Goal: Task Accomplishment & Management: Complete application form

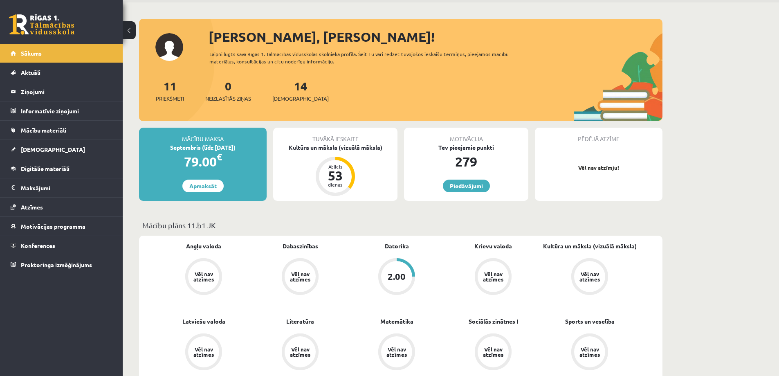
scroll to position [41, 0]
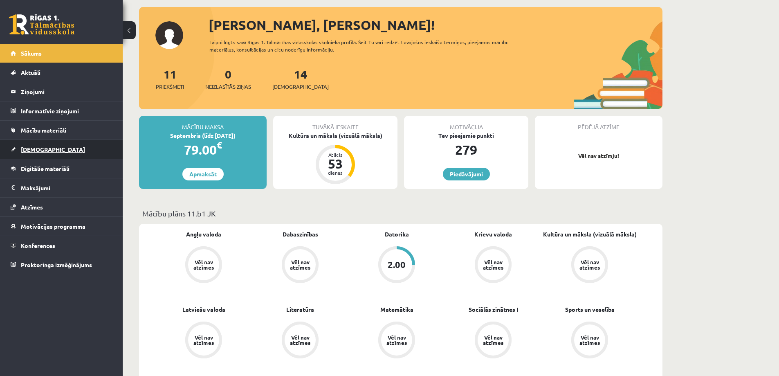
click at [54, 147] on link "[DEMOGRAPHIC_DATA]" at bounding box center [62, 149] width 102 height 19
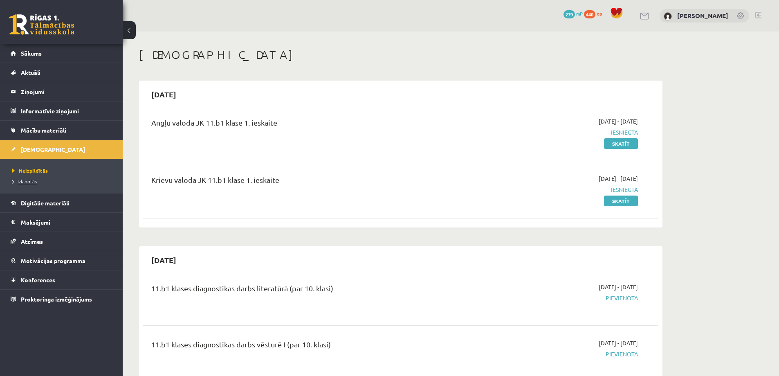
click at [21, 178] on link "Izlabotās" at bounding box center [63, 180] width 102 height 7
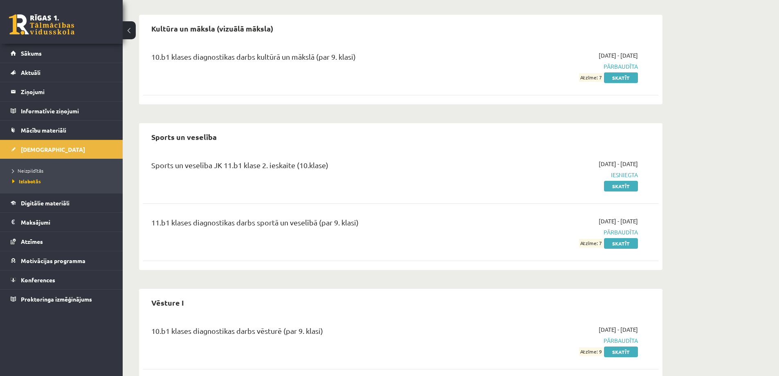
scroll to position [699, 0]
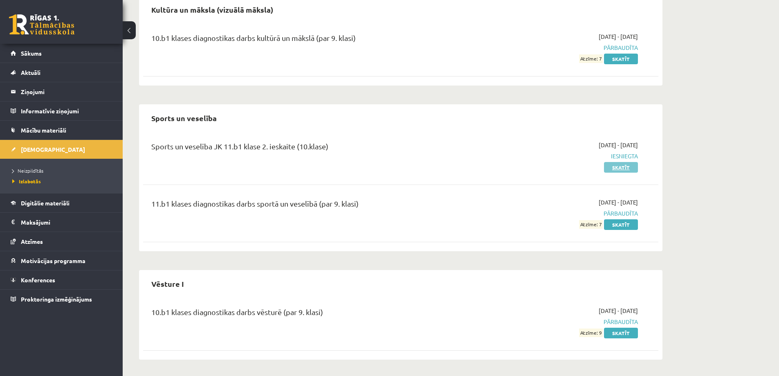
click at [623, 165] on link "Skatīt" at bounding box center [621, 167] width 34 height 11
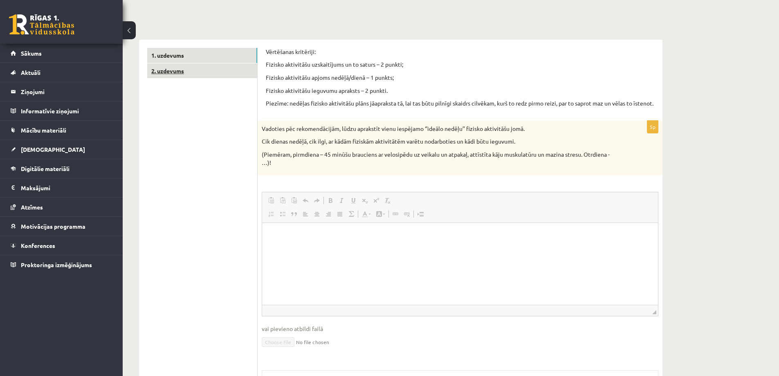
click at [215, 68] on link "2. uzdevums" at bounding box center [202, 70] width 110 height 15
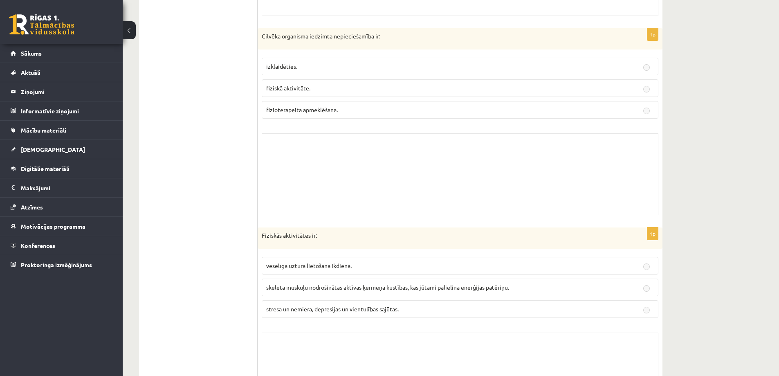
scroll to position [1308, 0]
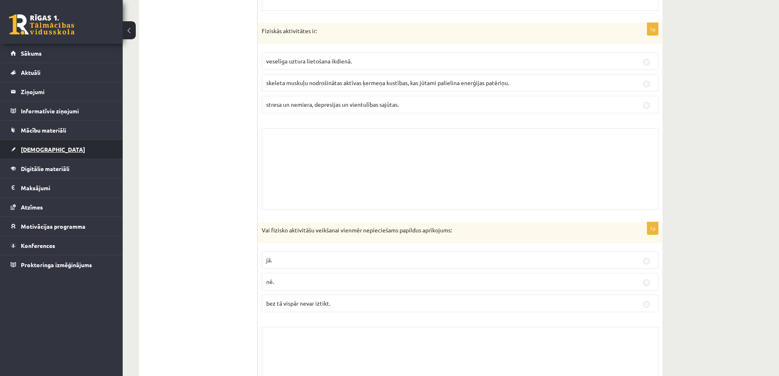
click at [52, 145] on link "[DEMOGRAPHIC_DATA]" at bounding box center [62, 149] width 102 height 19
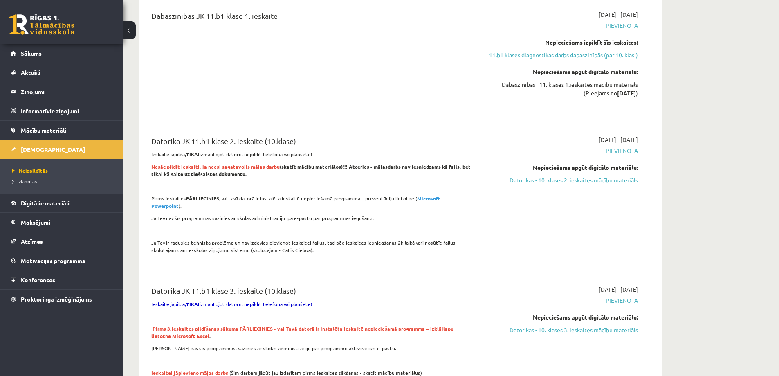
scroll to position [1267, 0]
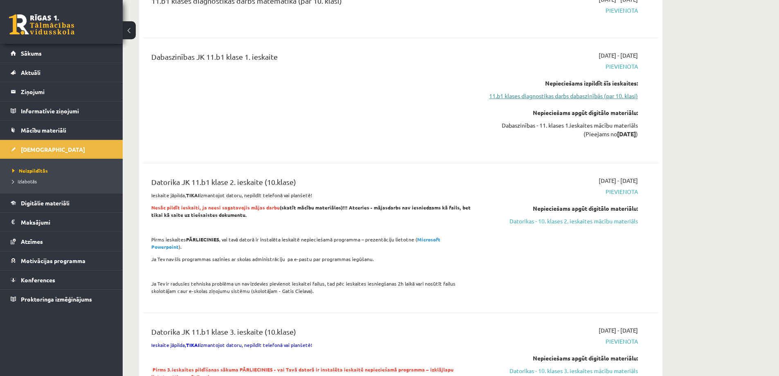
click at [589, 96] on link "11.b1 klases diagnostikas darbs dabaszinībās (par 10. klasi)" at bounding box center [561, 96] width 154 height 9
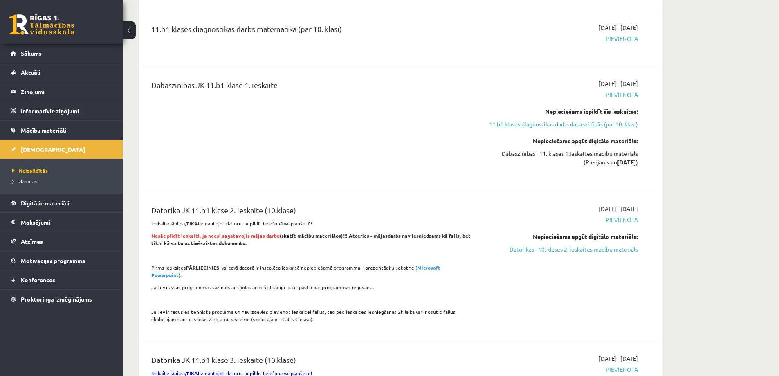
scroll to position [1280, 0]
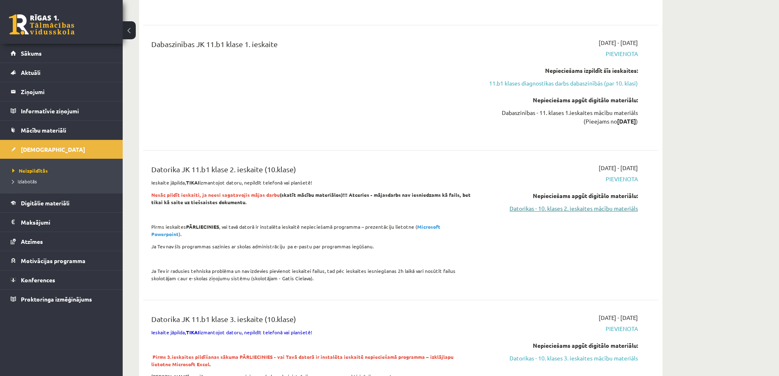
click at [595, 211] on link "Datorikas - 10. klases 2. ieskaites mācību materiāls" at bounding box center [561, 208] width 154 height 9
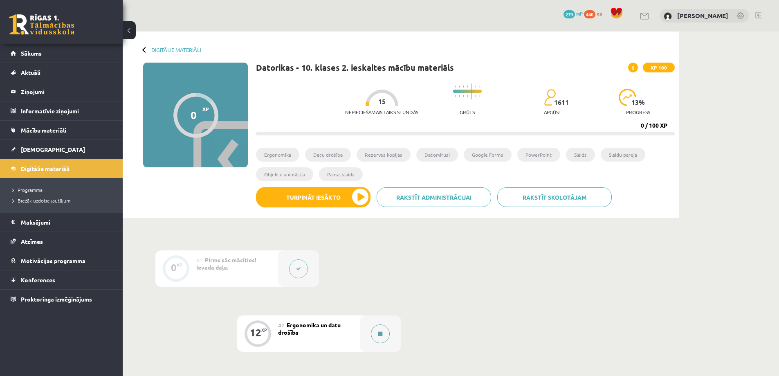
click at [379, 333] on button at bounding box center [380, 333] width 19 height 19
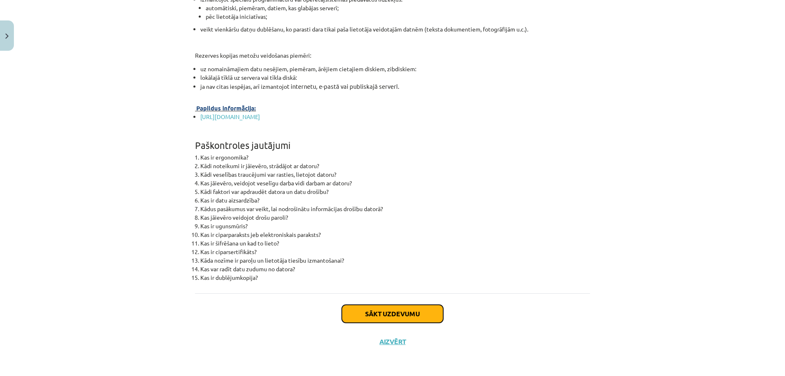
drag, startPoint x: 411, startPoint y: 320, endPoint x: 406, endPoint y: 318, distance: 5.7
click at [406, 318] on button "Sākt uzdevumu" at bounding box center [392, 314] width 101 height 18
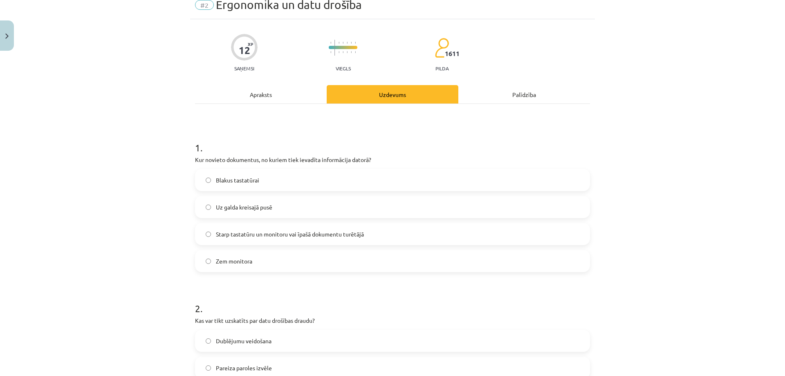
scroll to position [20, 0]
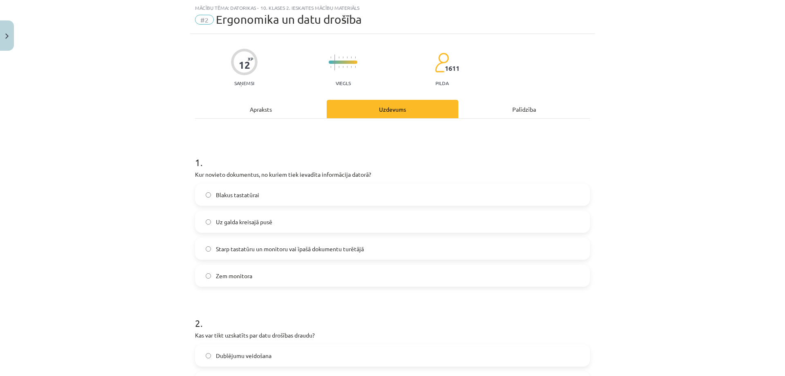
click at [434, 222] on label "Uz galda kreisajā pusē" at bounding box center [392, 221] width 393 height 20
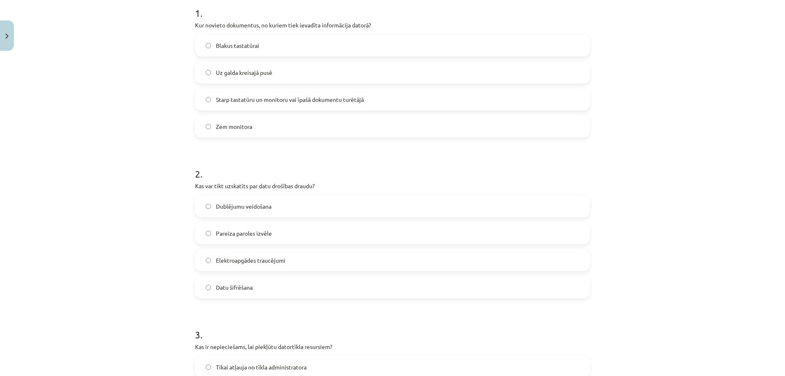
scroll to position [184, 0]
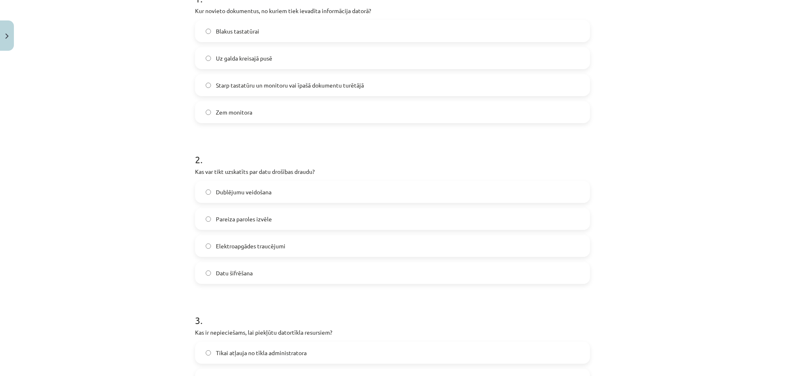
click at [527, 245] on label "Elektroapgādes traucējumi" at bounding box center [392, 245] width 393 height 20
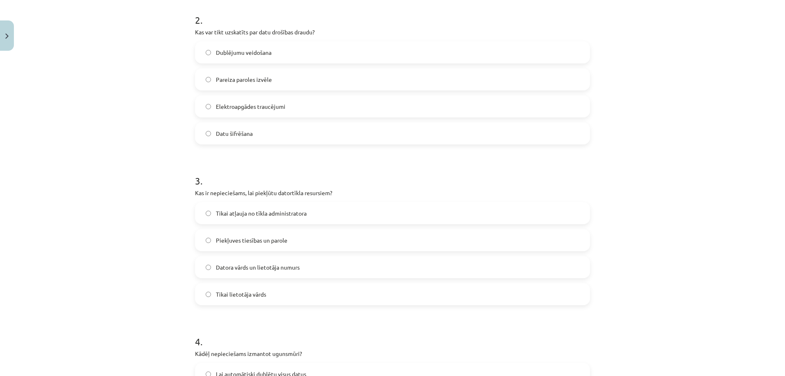
scroll to position [388, 0]
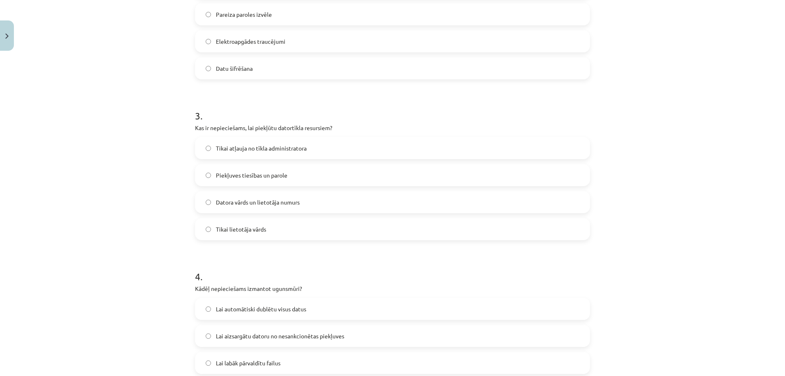
click at [514, 175] on label "Piekļuves tiesības un parole" at bounding box center [392, 175] width 393 height 20
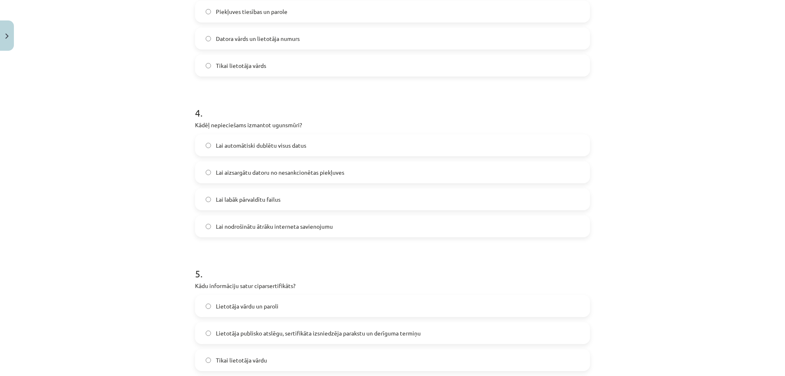
click at [520, 170] on label "Lai aizsargātu datoru no nesankcionētas piekļuves" at bounding box center [392, 172] width 393 height 20
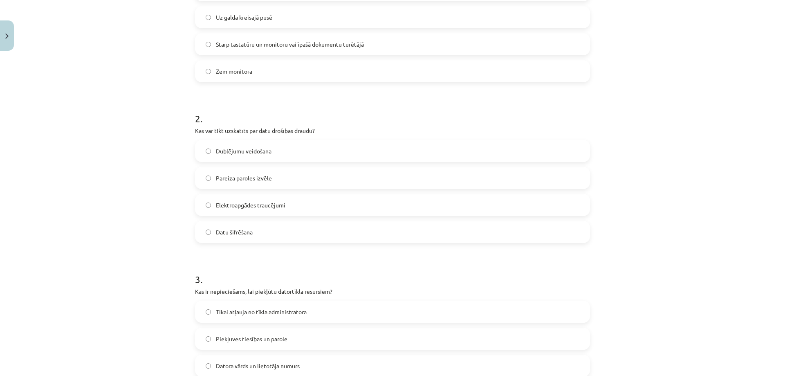
scroll to position [0, 0]
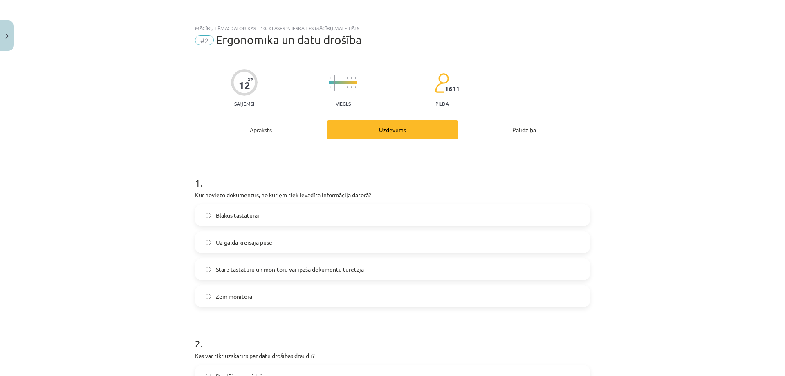
click at [263, 128] on div "Apraksts" at bounding box center [261, 129] width 132 height 18
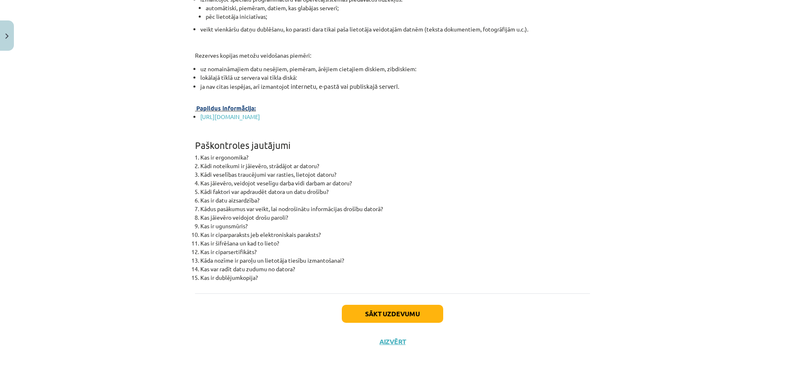
scroll to position [2514, 0]
click at [430, 320] on button "Sākt uzdevumu" at bounding box center [392, 314] width 101 height 18
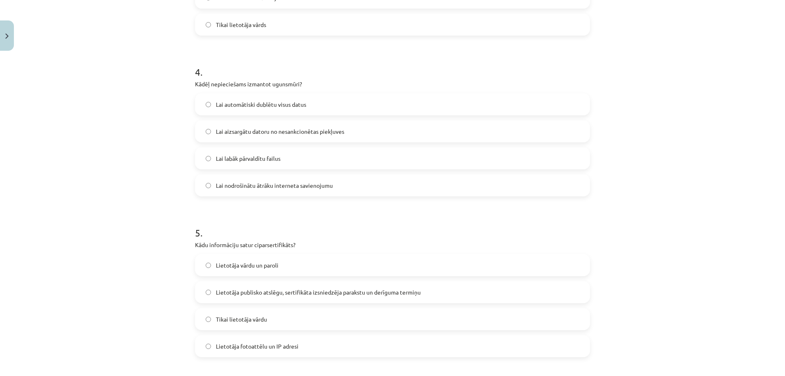
scroll to position [634, 0]
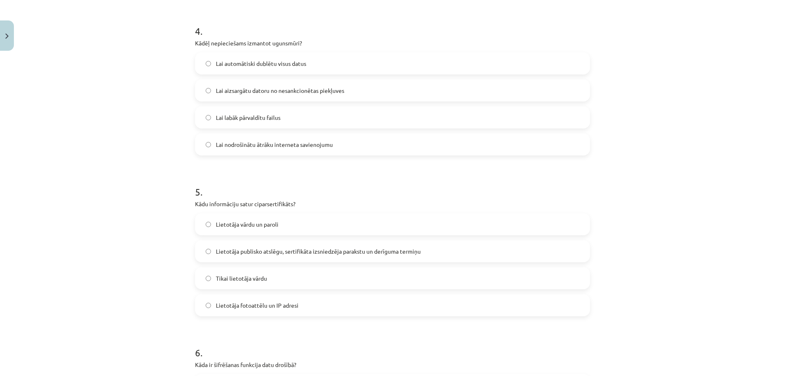
click at [433, 255] on label "Lietotāja publisko atslēgu, sertifikāta izsniedzēja parakstu un derīguma termiņu" at bounding box center [392, 251] width 393 height 20
click at [443, 221] on label "Lietotāja vārdu un paroli" at bounding box center [392, 224] width 393 height 20
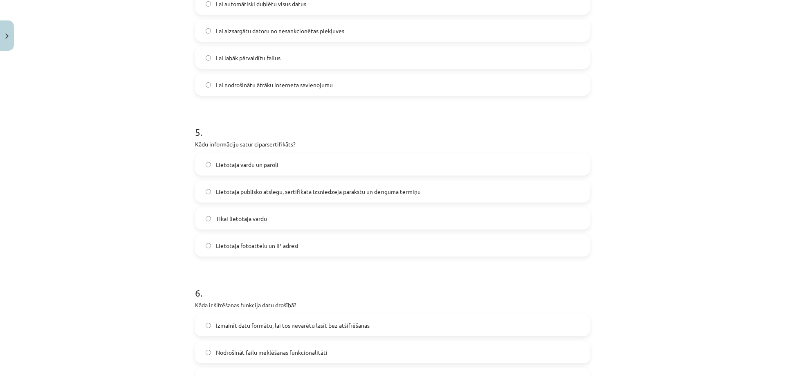
scroll to position [715, 0]
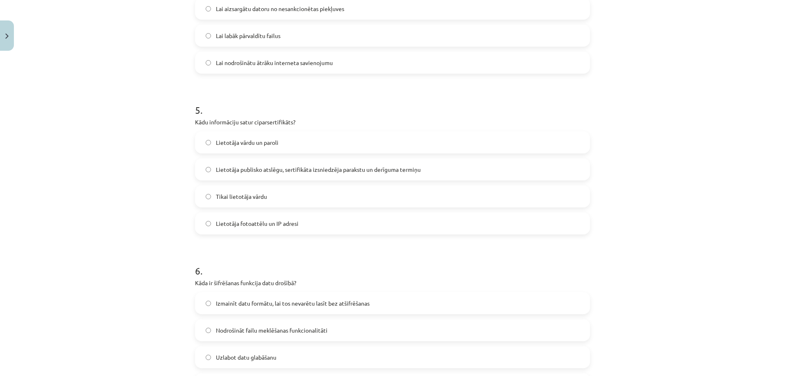
click at [459, 172] on label "Lietotāja publisko atslēgu, sertifikāta izsniedzēja parakstu un derīguma termiņu" at bounding box center [392, 169] width 393 height 20
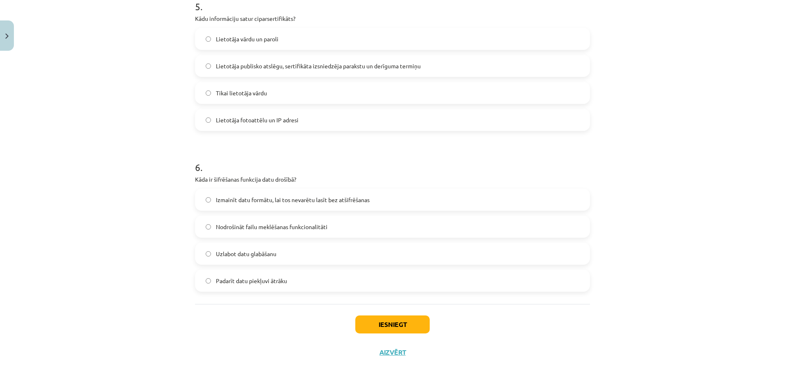
scroll to position [829, 0]
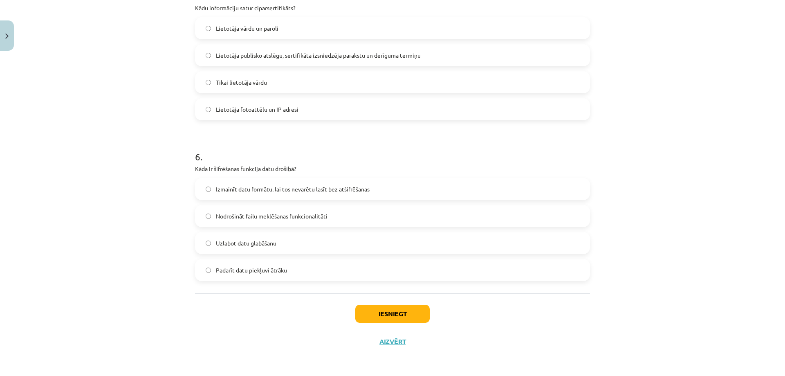
click at [450, 245] on label "Uzlabot datu glabāšanu" at bounding box center [392, 243] width 393 height 20
click at [415, 312] on button "Iesniegt" at bounding box center [392, 314] width 74 height 18
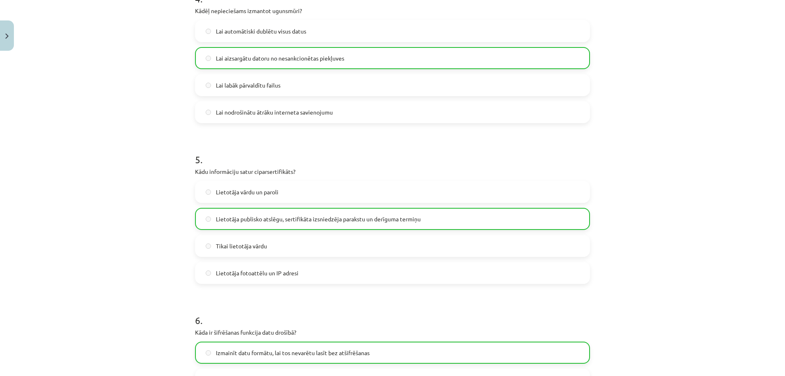
scroll to position [856, 0]
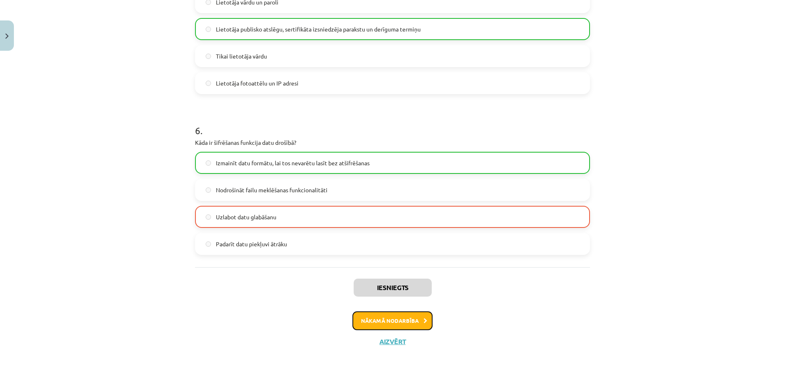
click at [398, 323] on button "Nākamā nodarbība" at bounding box center [392, 320] width 80 height 19
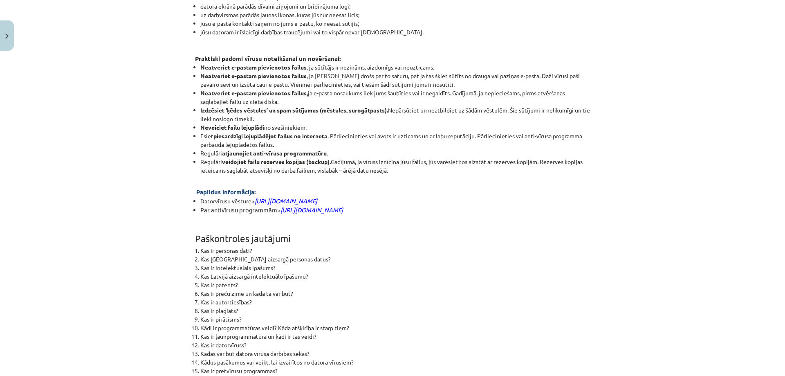
scroll to position [1901, 0]
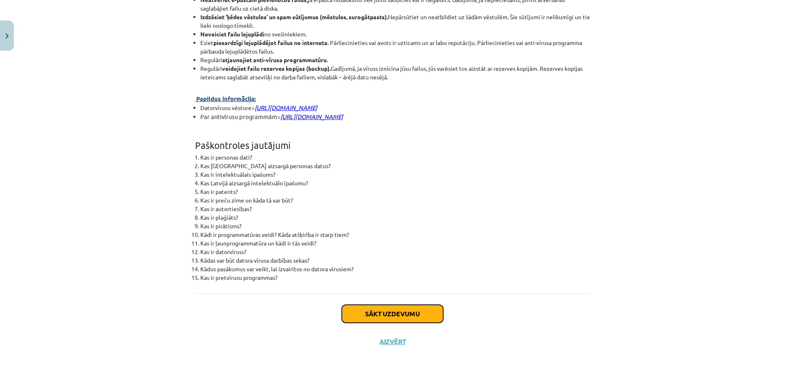
click at [406, 316] on button "Sākt uzdevumu" at bounding box center [392, 314] width 101 height 18
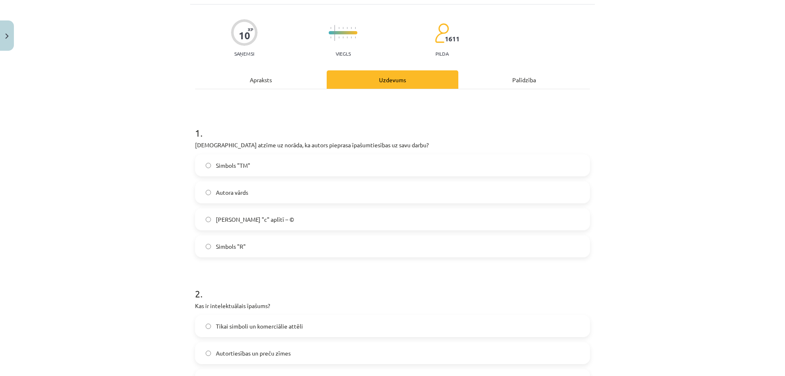
scroll to position [20, 0]
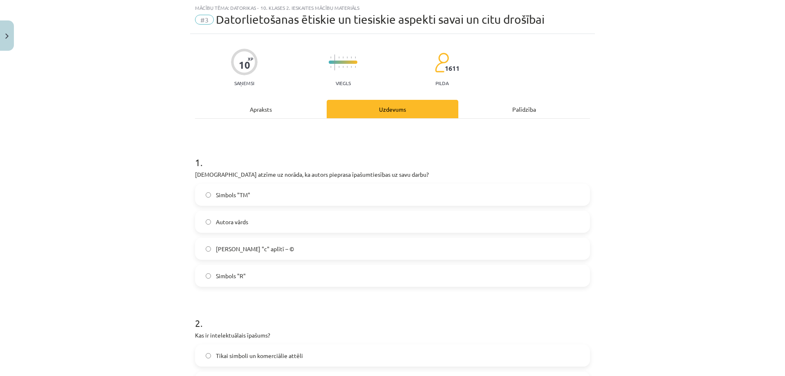
click at [393, 249] on label "Burts "c" aplītī – ©" at bounding box center [392, 248] width 393 height 20
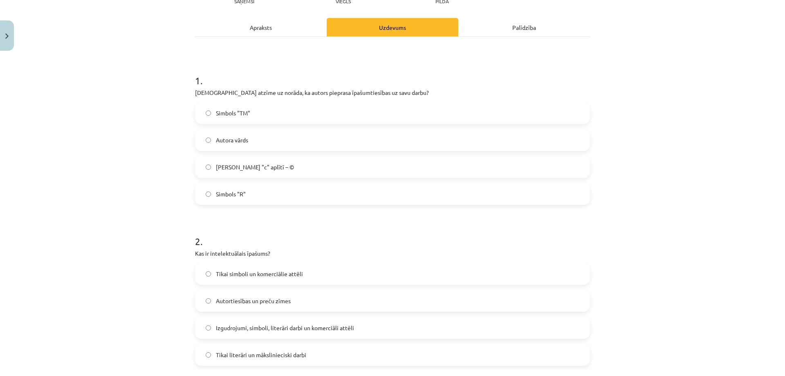
scroll to position [0, 0]
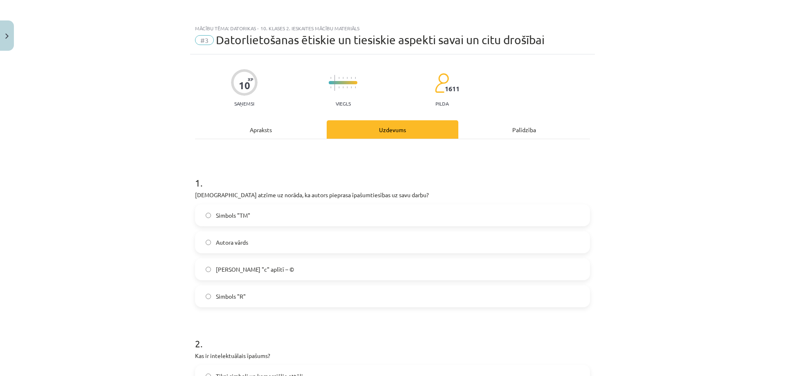
click at [267, 134] on div "Apraksts" at bounding box center [261, 129] width 132 height 18
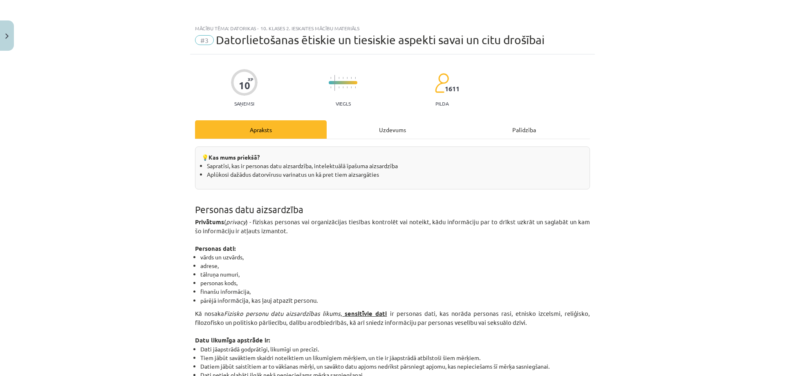
click at [399, 130] on div "Uzdevums" at bounding box center [393, 129] width 132 height 18
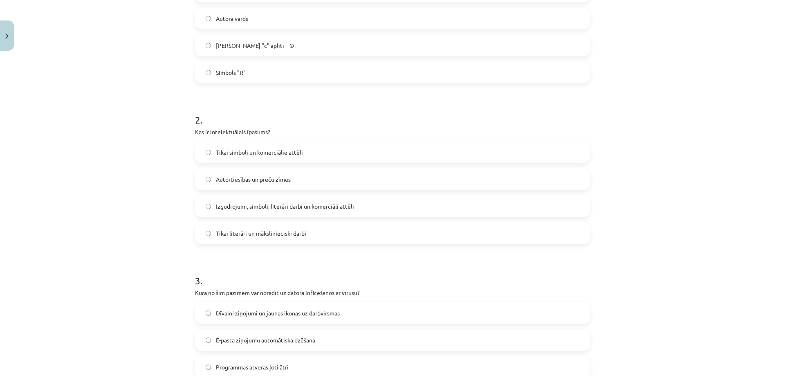
scroll to position [225, 0]
click at [324, 201] on span "Izgudrojumi, simboli, literāri darbi un komerciāli attēli" at bounding box center [285, 205] width 138 height 9
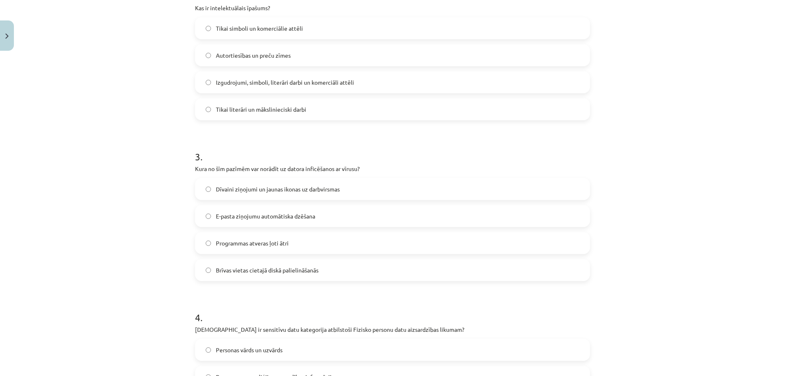
scroll to position [388, 0]
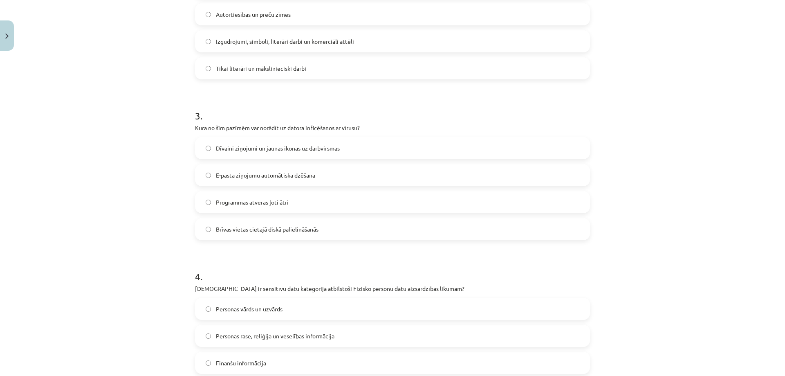
click at [432, 148] on label "Dīvaini ziņojumi un jaunas ikonas uz darbvirsmas" at bounding box center [392, 148] width 393 height 20
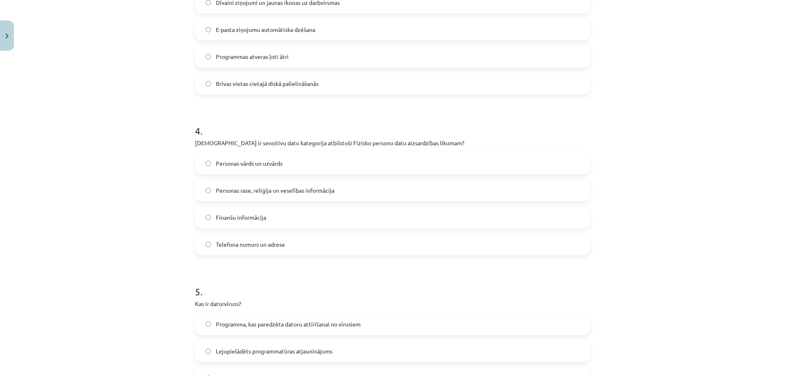
scroll to position [552, 0]
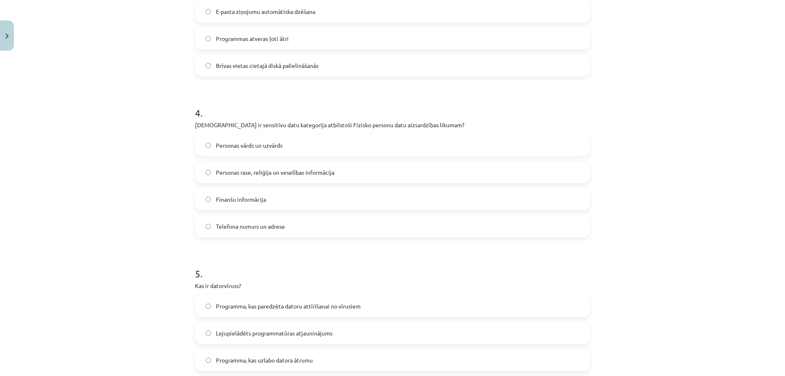
click at [424, 137] on label "Personas vārds un uzvārds" at bounding box center [392, 145] width 393 height 20
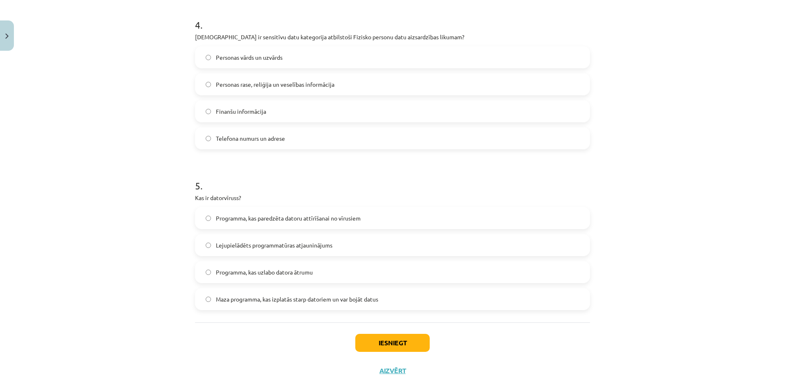
scroll to position [669, 0]
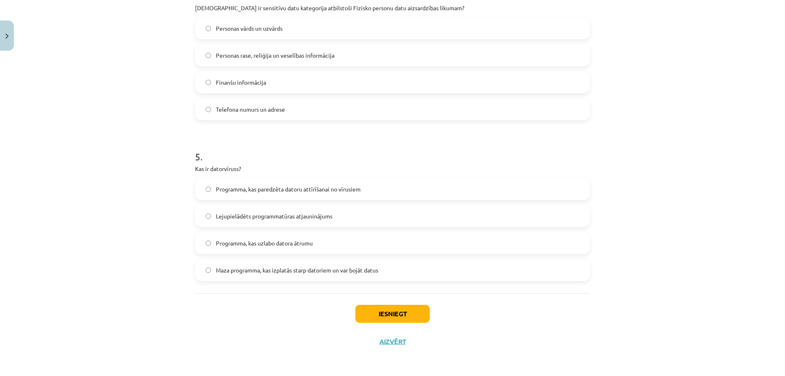
click at [410, 55] on label "Personas rase, reliģija un veselības informācija" at bounding box center [392, 55] width 393 height 20
click at [400, 269] on label "Maza programma, kas izplatās starp datoriem un var bojāt datus" at bounding box center [392, 270] width 393 height 20
click at [394, 316] on button "Iesniegt" at bounding box center [392, 314] width 74 height 18
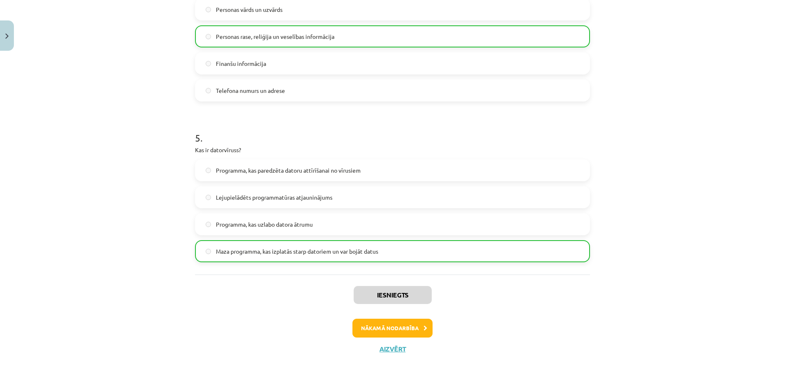
scroll to position [695, 0]
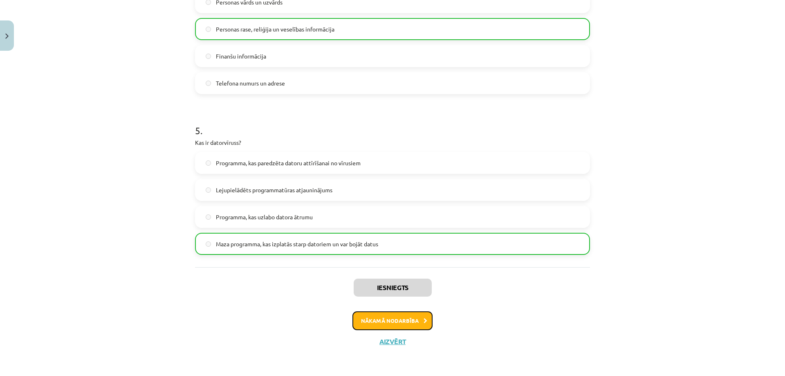
click at [423, 316] on button "Nākamā nodarbība" at bounding box center [392, 320] width 80 height 19
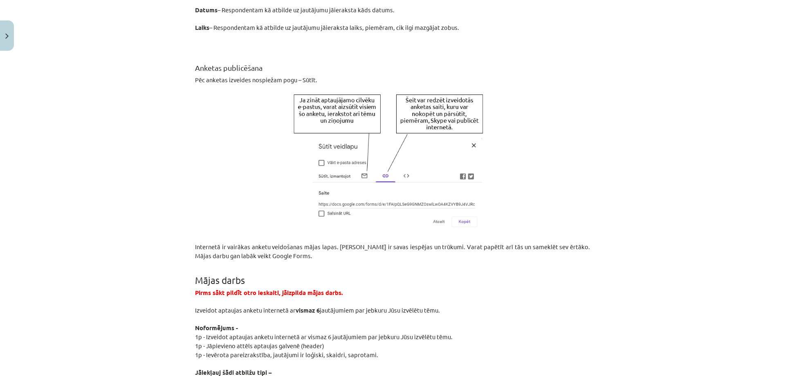
scroll to position [1466, 0]
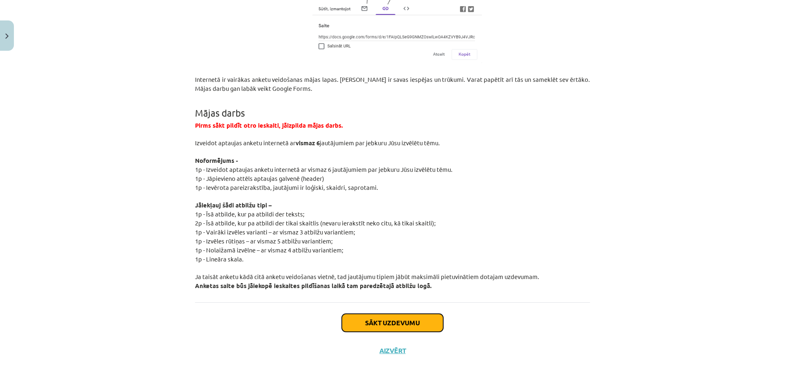
click at [373, 314] on button "Sākt uzdevumu" at bounding box center [392, 323] width 101 height 18
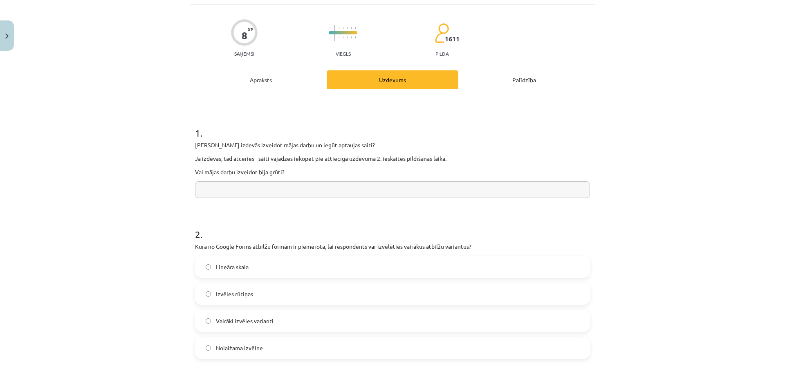
scroll to position [0, 0]
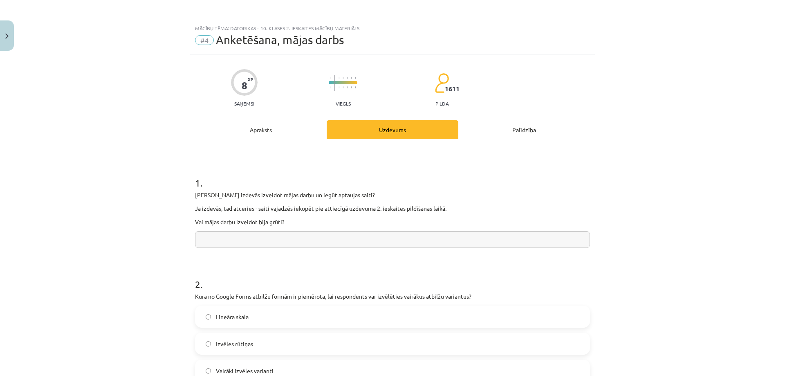
click at [263, 129] on div "Apraksts" at bounding box center [261, 129] width 132 height 18
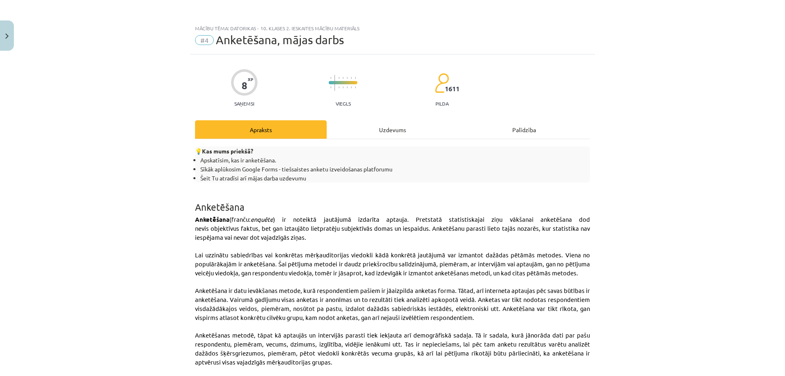
click at [403, 130] on div "Uzdevums" at bounding box center [393, 129] width 132 height 18
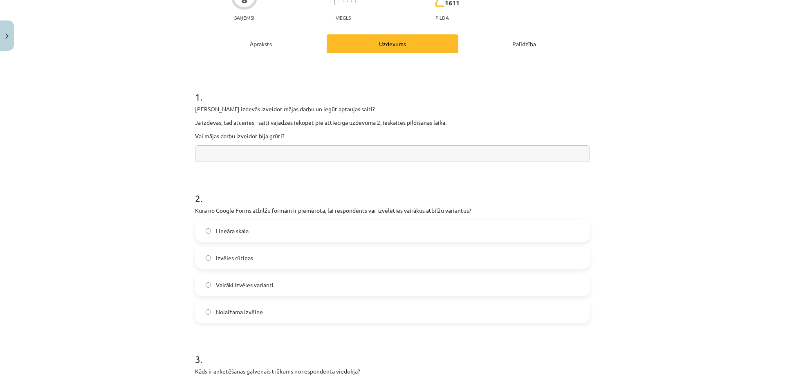
scroll to position [78, 0]
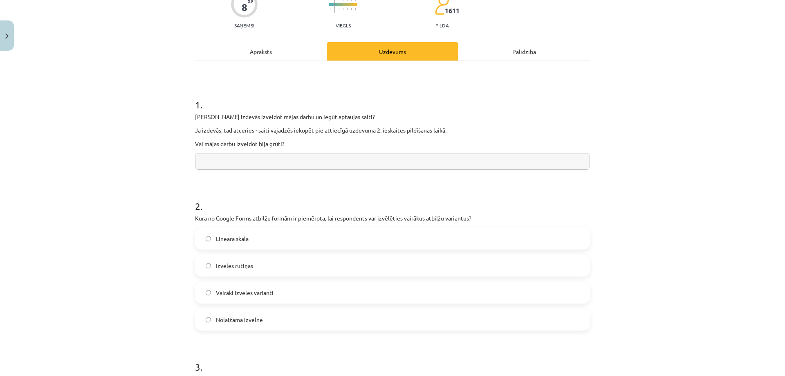
click at [332, 163] on input "text" at bounding box center [392, 161] width 395 height 17
type input "**"
click at [278, 293] on label "Vairāki izvēles varianti" at bounding box center [392, 292] width 393 height 20
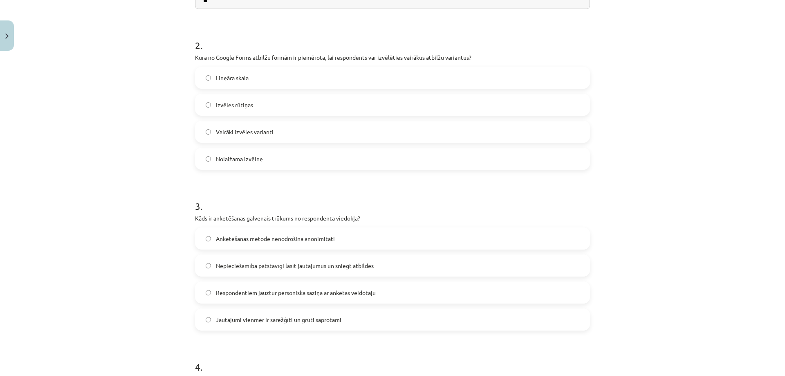
scroll to position [242, 0]
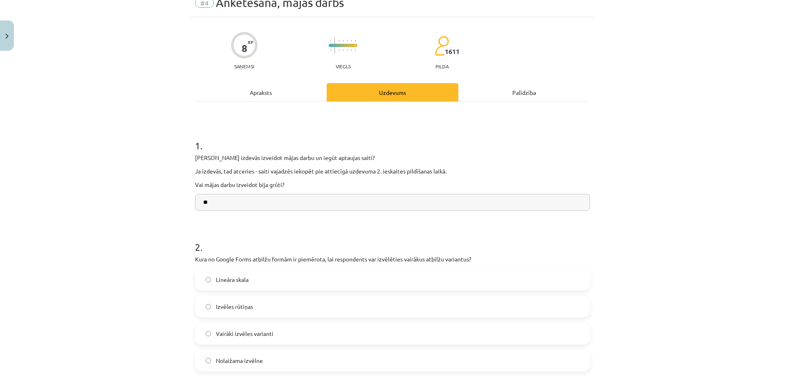
click at [269, 90] on div "Apraksts" at bounding box center [261, 92] width 132 height 18
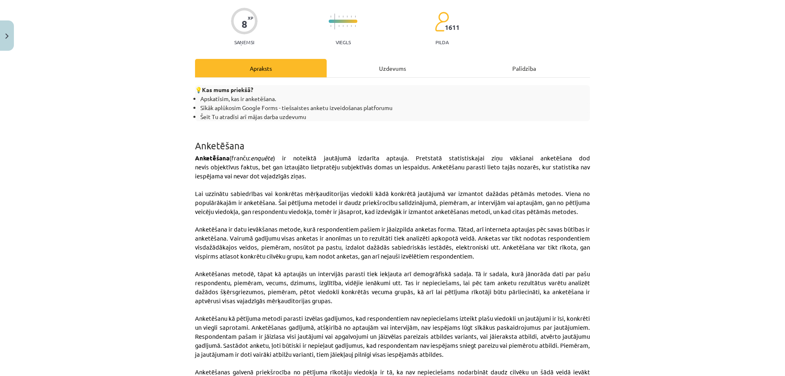
scroll to position [0, 0]
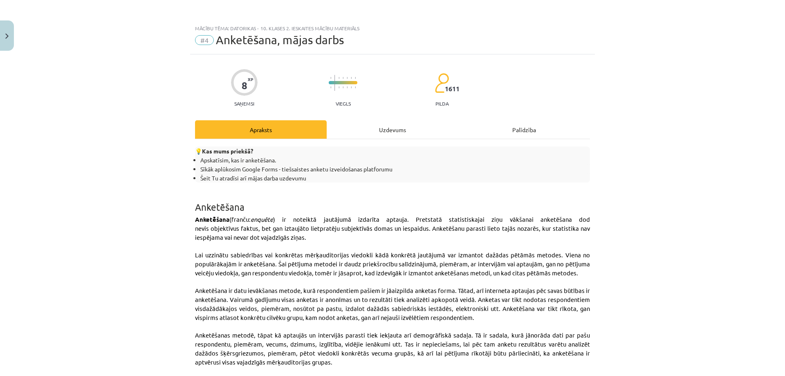
click at [382, 124] on div "Uzdevums" at bounding box center [393, 129] width 132 height 18
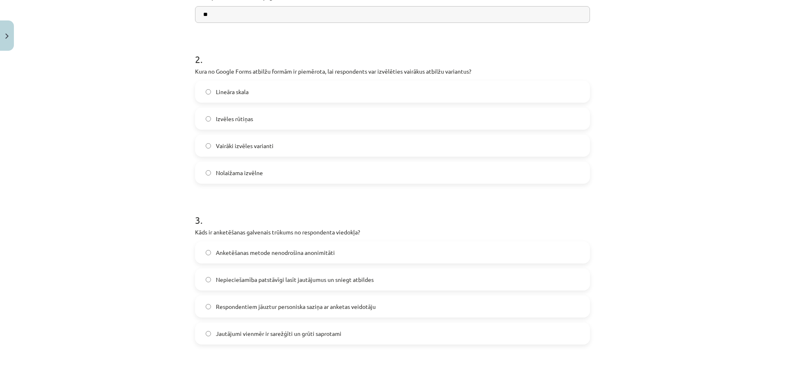
scroll to position [266, 0]
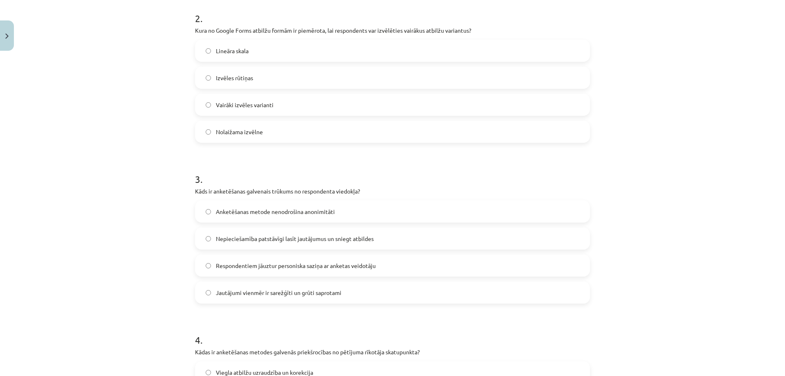
click at [383, 235] on label "Nepieciešamība patstāvīgi lasīt jautājumus un sniegt atbildes" at bounding box center [392, 238] width 393 height 20
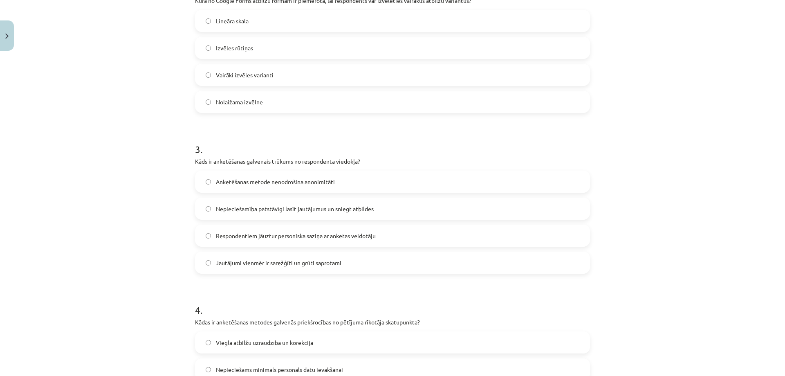
scroll to position [429, 0]
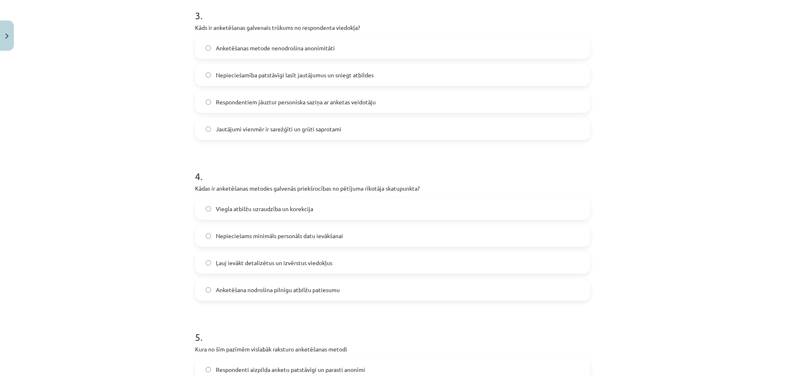
click at [379, 234] on label "Nepieciešams minimāls personāls datu ievākšanai" at bounding box center [392, 235] width 393 height 20
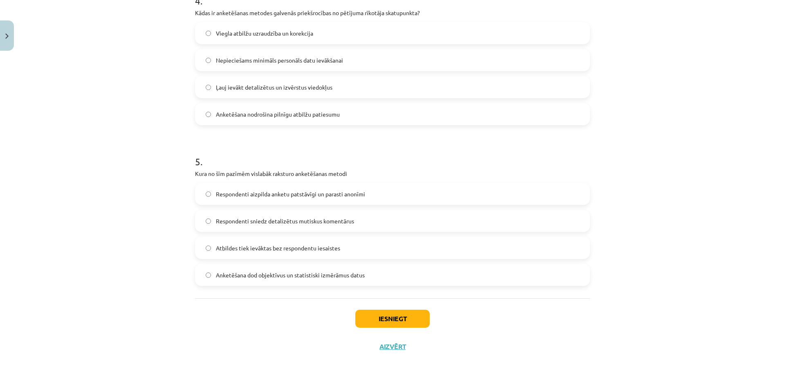
scroll to position [609, 0]
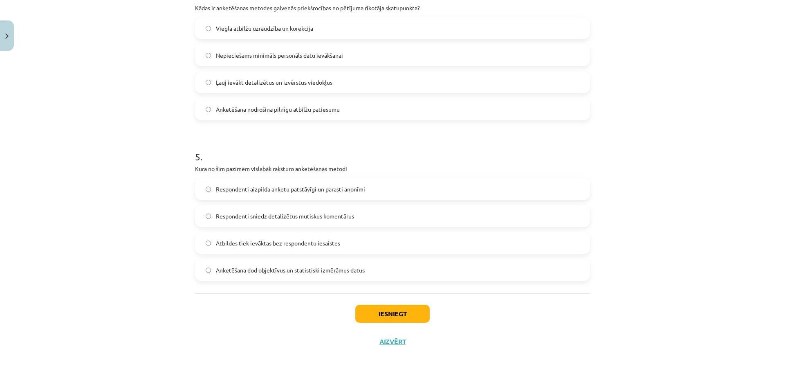
click at [399, 189] on label "Respondenti aizpilda anketu patstāvīgi un parasti anonīmi" at bounding box center [392, 189] width 393 height 20
click at [385, 267] on label "Anketēšana dod objektīvus un statistiski izmērāmus datus" at bounding box center [392, 270] width 393 height 20
click at [385, 311] on button "Iesniegt" at bounding box center [392, 314] width 74 height 18
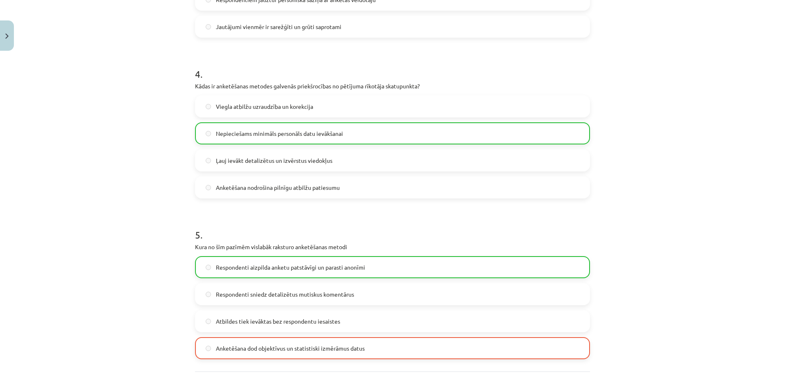
scroll to position [636, 0]
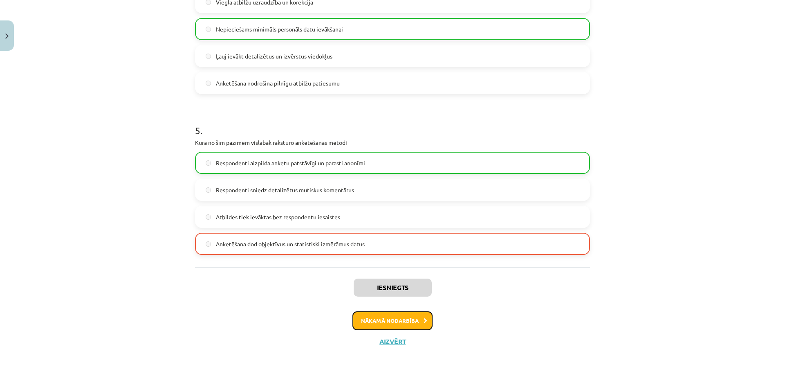
click at [398, 319] on button "Nākamā nodarbība" at bounding box center [392, 320] width 80 height 19
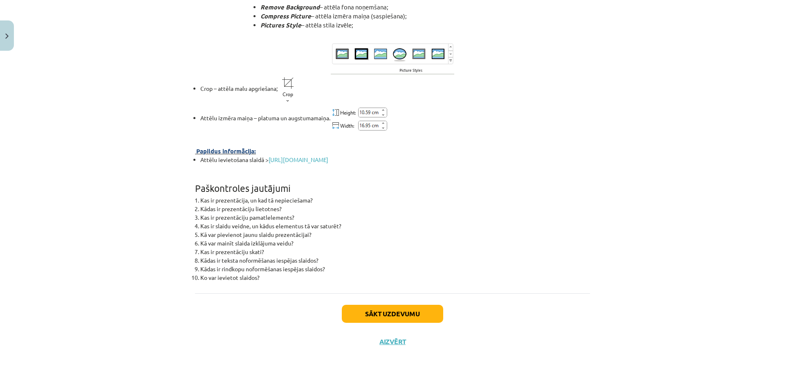
scroll to position [2882, 0]
click at [408, 307] on button "Sākt uzdevumu" at bounding box center [392, 314] width 101 height 18
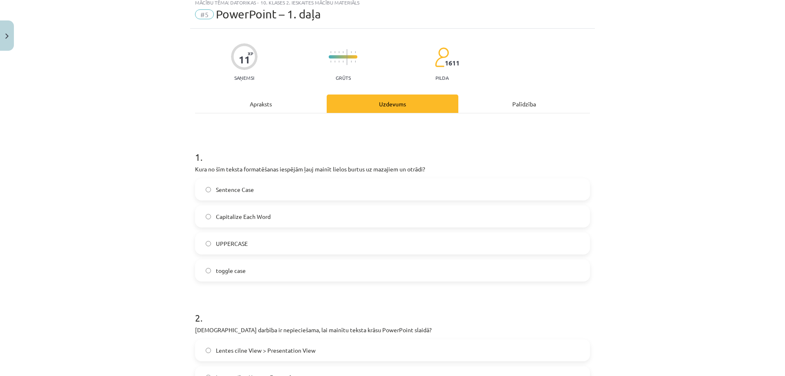
scroll to position [20, 0]
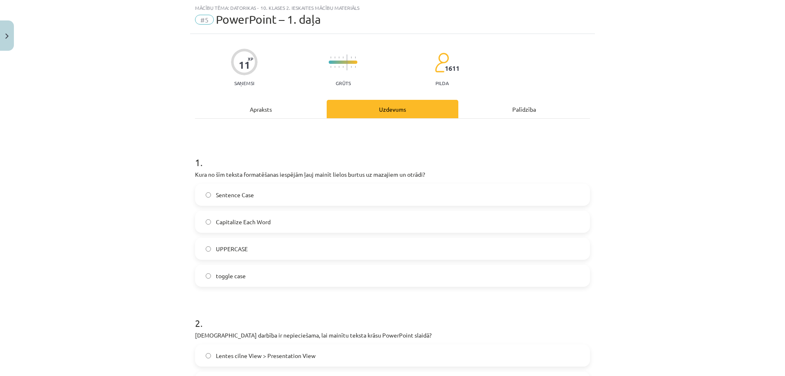
click at [394, 246] on label "UPPERCASE" at bounding box center [392, 248] width 393 height 20
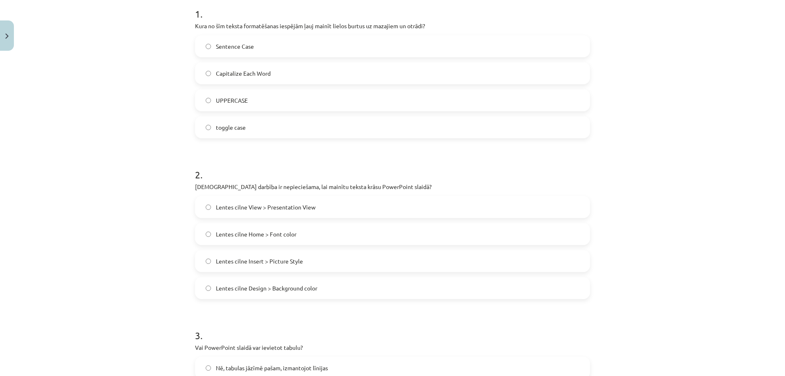
scroll to position [184, 0]
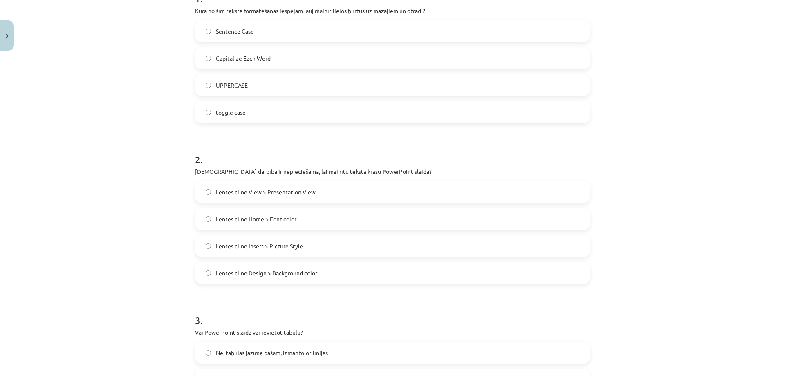
click at [411, 222] on label "Lentes cilne Home > Font color" at bounding box center [392, 218] width 393 height 20
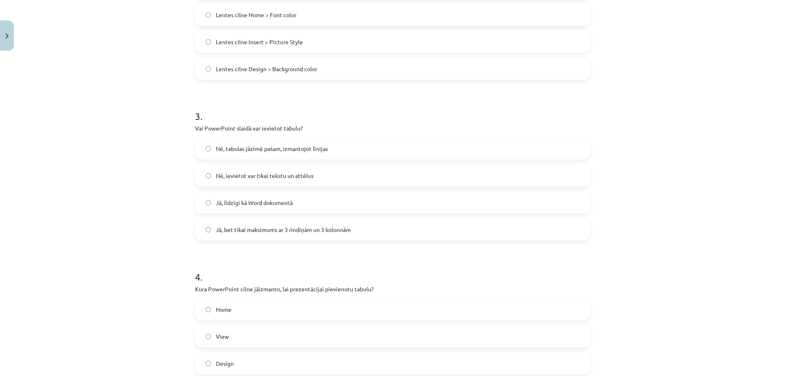
scroll to position [388, 0]
click at [417, 200] on label "Jā, līdzīgi kā Word dokumentā" at bounding box center [392, 202] width 393 height 20
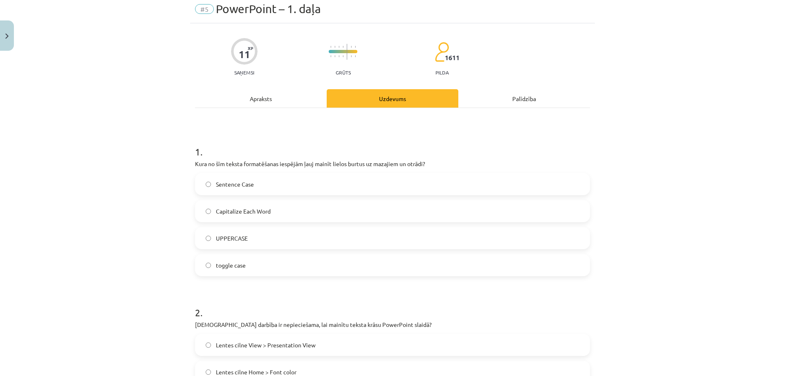
scroll to position [0, 0]
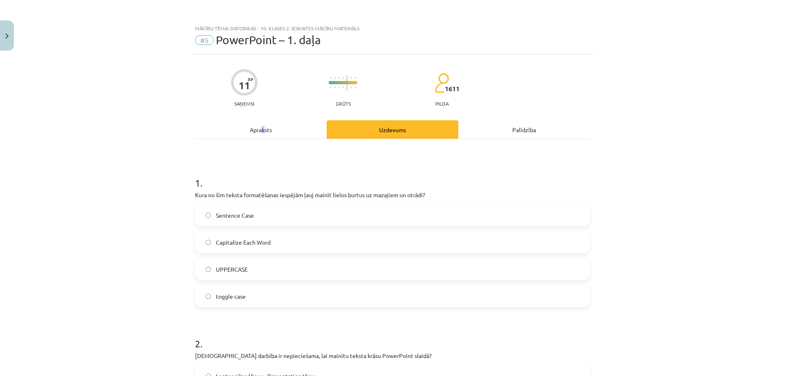
click at [260, 130] on div "Apraksts" at bounding box center [261, 129] width 132 height 18
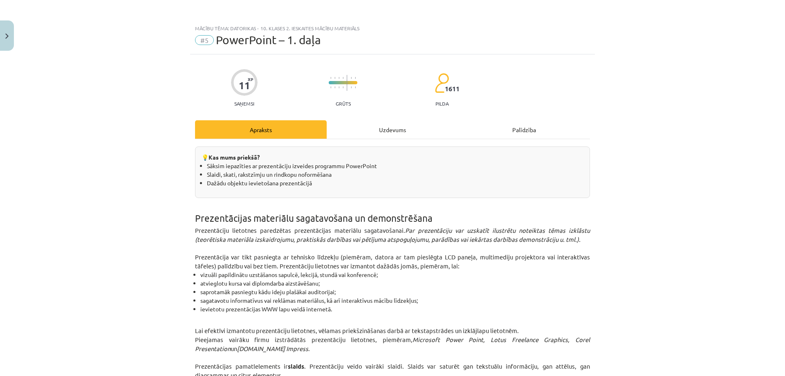
click at [372, 128] on div "Uzdevums" at bounding box center [393, 129] width 132 height 18
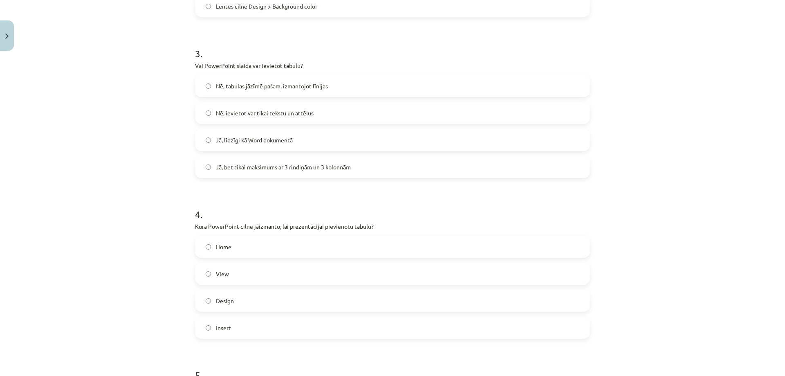
scroll to position [470, 0]
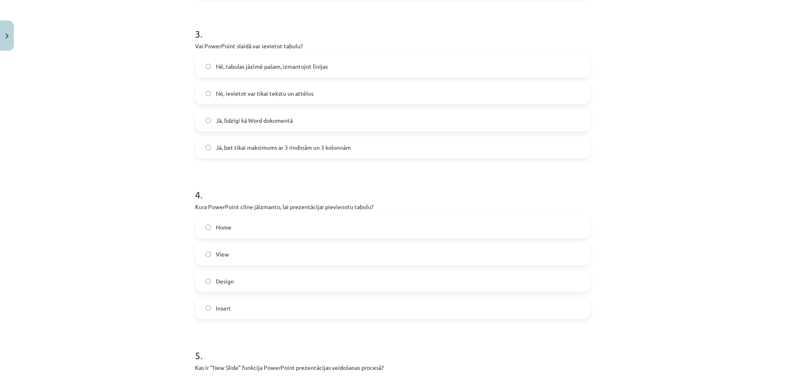
click at [531, 303] on label "Insert" at bounding box center [392, 308] width 393 height 20
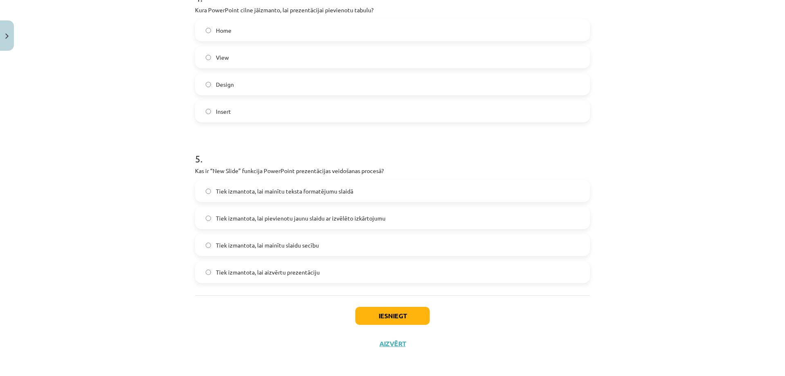
scroll to position [669, 0]
click at [532, 212] on label "Tiek izmantota, lai pievienotu jaunu slaidu ar izvēlēto izkārtojumu" at bounding box center [392, 216] width 393 height 20
click at [372, 315] on button "Iesniegt" at bounding box center [392, 314] width 74 height 18
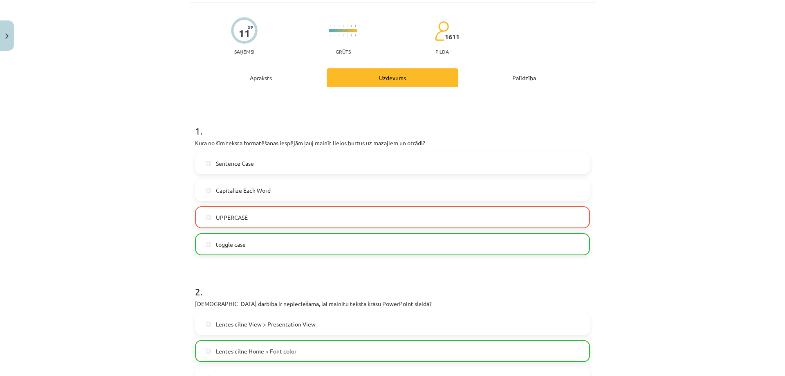
scroll to position [15, 0]
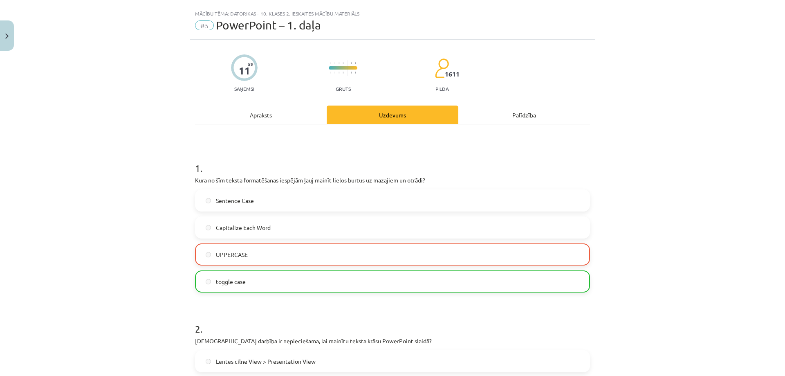
click at [271, 116] on div "Apraksts" at bounding box center [261, 114] width 132 height 18
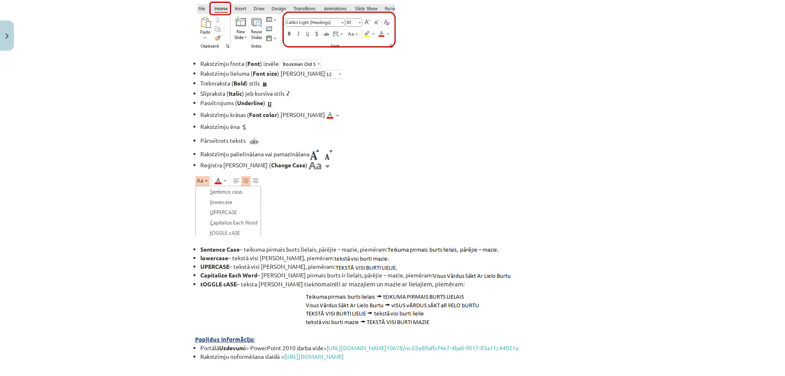
scroll to position [1247, 0]
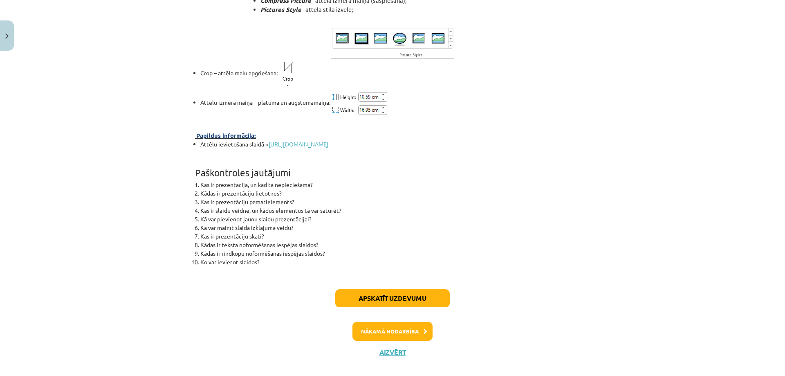
scroll to position [2909, 0]
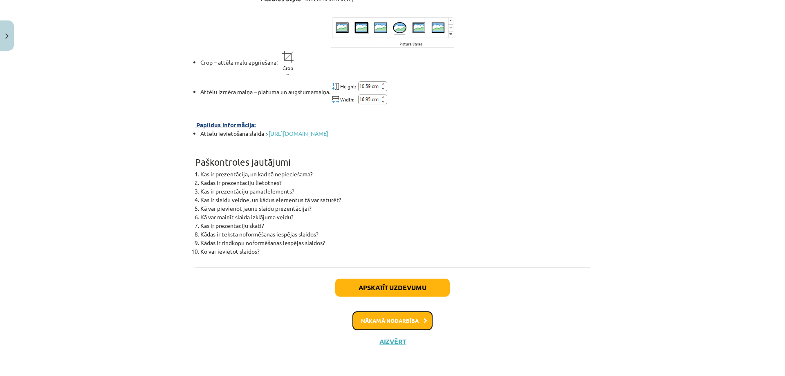
click at [412, 321] on button "Nākamā nodarbība" at bounding box center [392, 320] width 80 height 19
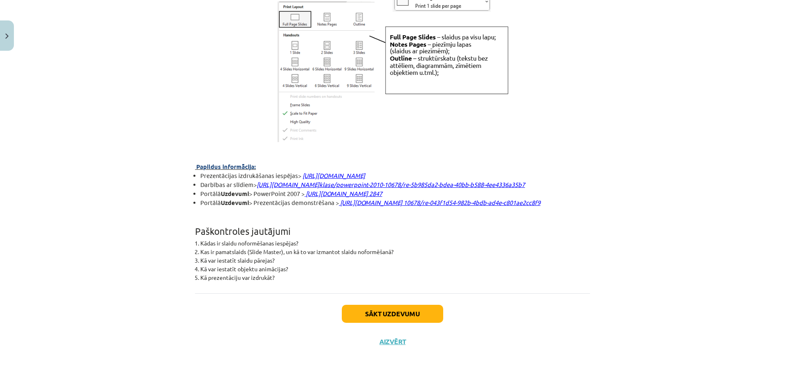
scroll to position [2172, 0]
click at [429, 317] on button "Sākt uzdevumu" at bounding box center [392, 314] width 101 height 18
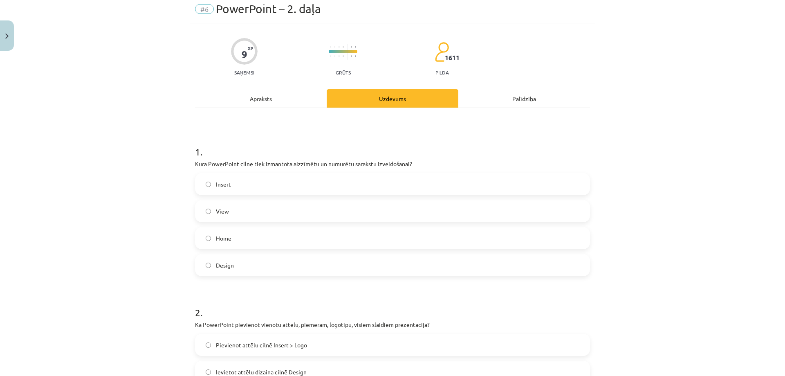
scroll to position [20, 0]
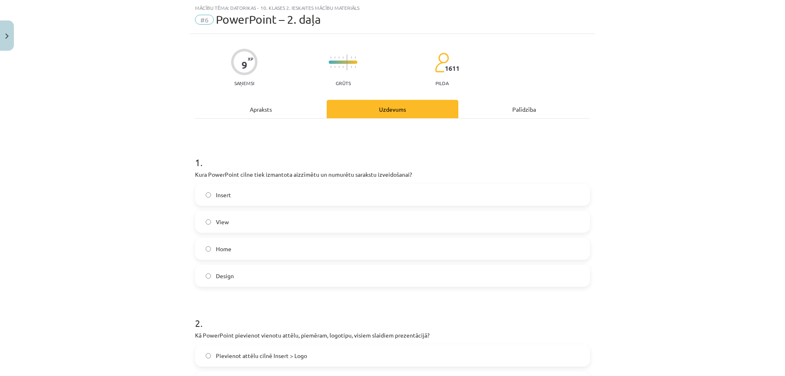
click at [423, 242] on label "Home" at bounding box center [392, 248] width 393 height 20
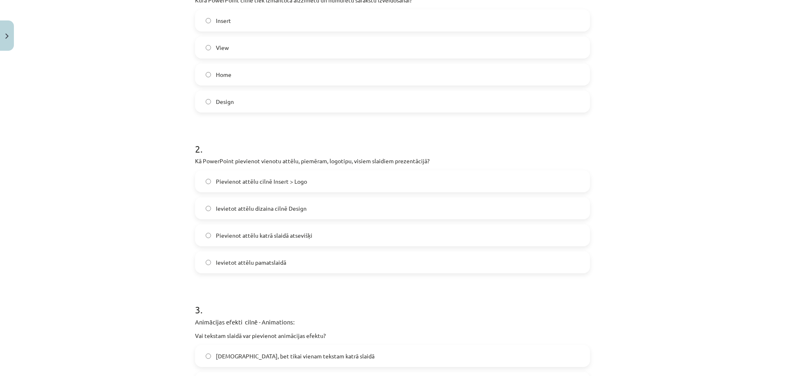
scroll to position [225, 0]
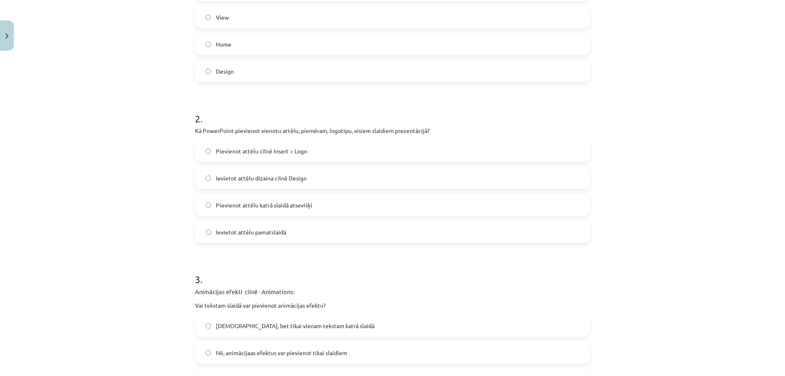
click at [425, 177] on label "Ievietot attēlu dizaina cilnē Design" at bounding box center [392, 178] width 393 height 20
click at [400, 227] on label "Ievietot attēlu pamatslaidā" at bounding box center [392, 232] width 393 height 20
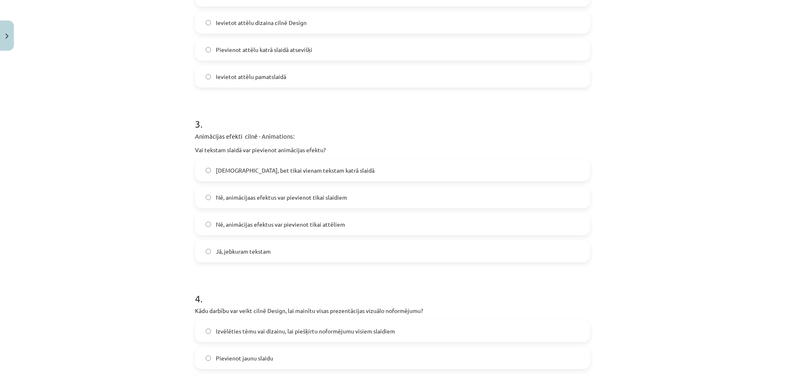
scroll to position [388, 0]
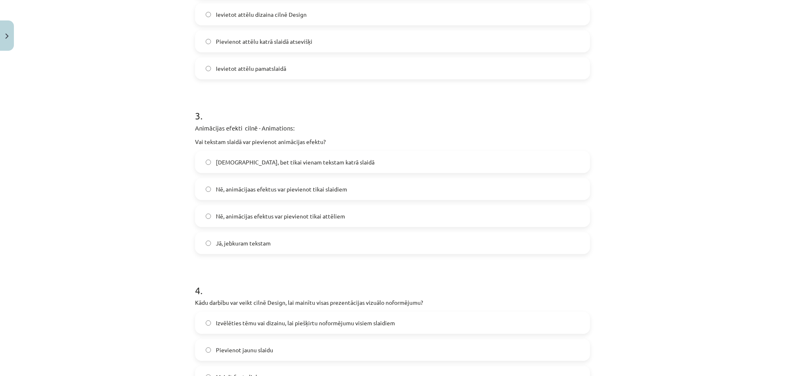
click at [400, 244] on label "Jā, jebkuram tekstam" at bounding box center [392, 243] width 393 height 20
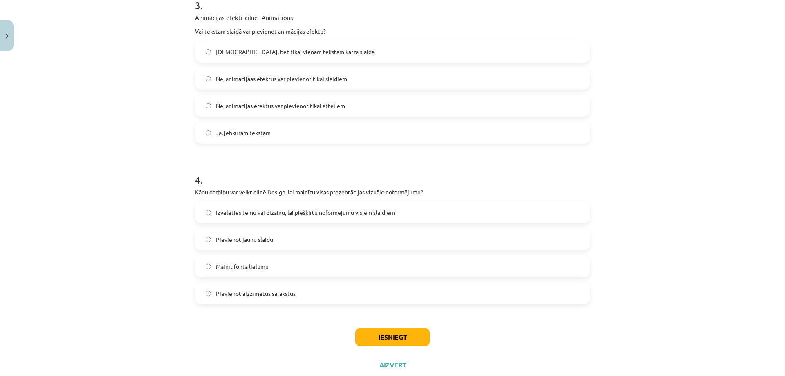
scroll to position [511, 0]
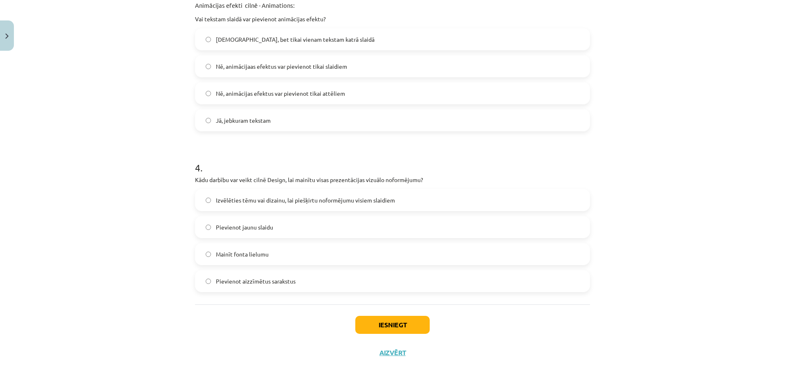
click at [444, 198] on label "Izvēlēties tēmu vai dizainu, lai piešķirtu noformējumu visiem slaidiem" at bounding box center [392, 200] width 393 height 20
click at [395, 320] on button "Iesniegt" at bounding box center [392, 325] width 74 height 18
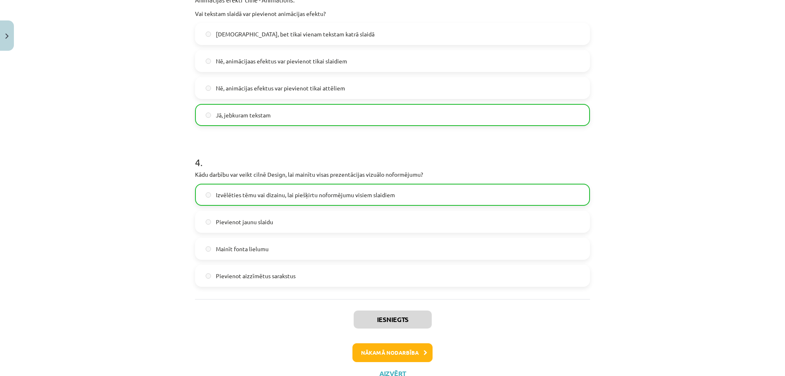
scroll to position [548, 0]
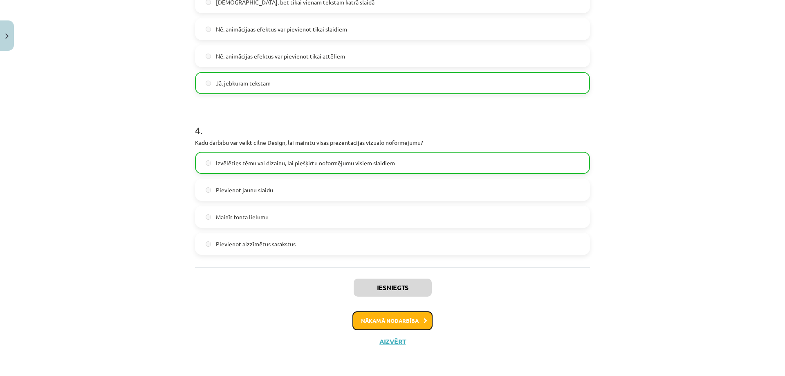
click at [414, 318] on button "Nākamā nodarbība" at bounding box center [392, 320] width 80 height 19
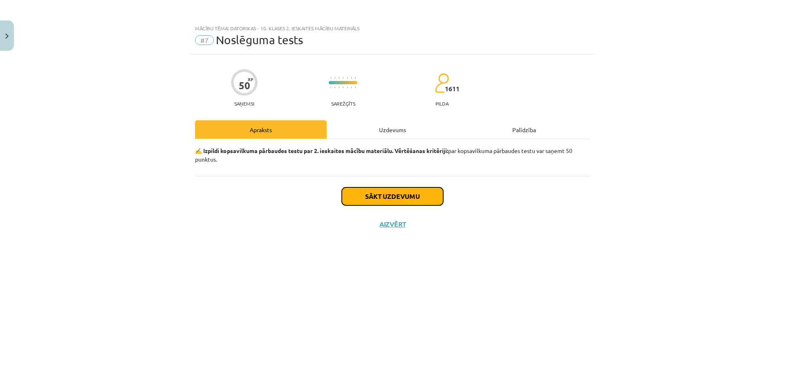
click at [409, 197] on button "Sākt uzdevumu" at bounding box center [392, 196] width 101 height 18
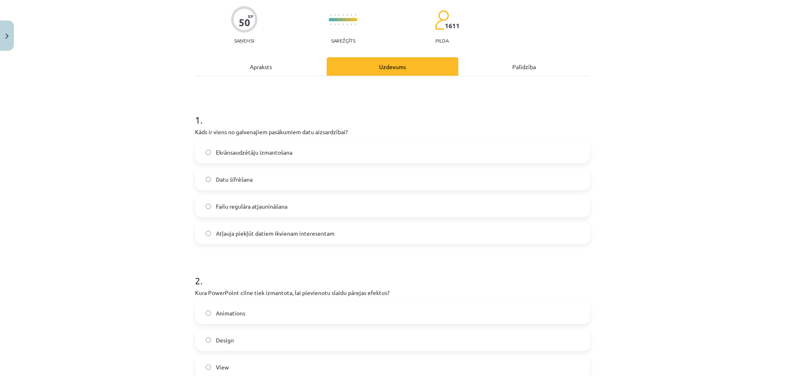
scroll to position [82, 0]
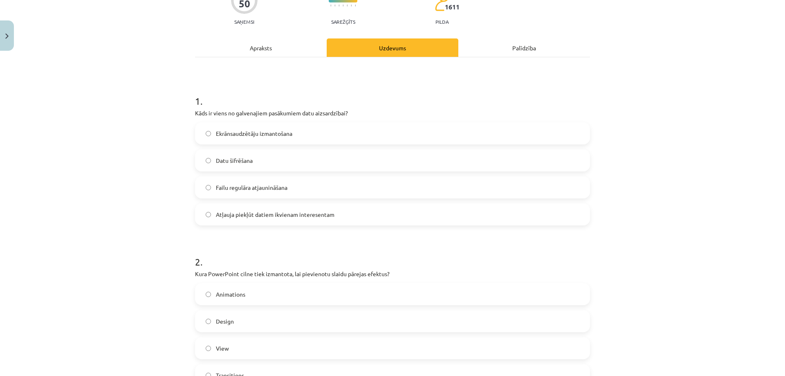
click at [273, 150] on label "Datu šifrēšana" at bounding box center [392, 160] width 393 height 20
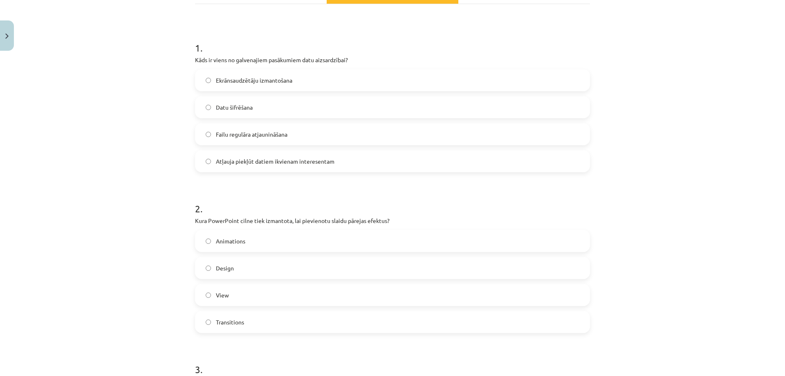
scroll to position [245, 0]
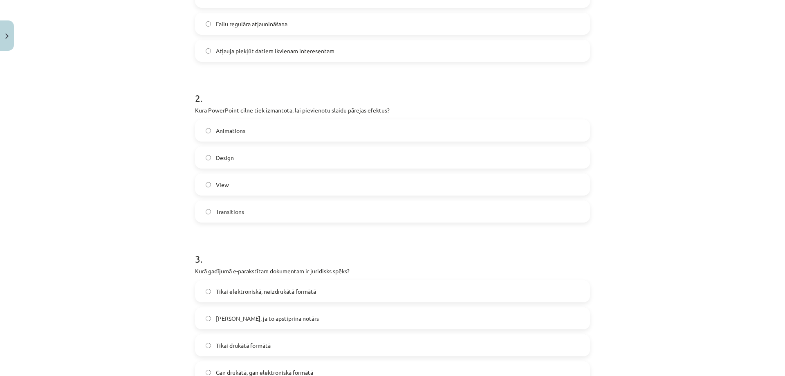
click at [283, 132] on label "Animations" at bounding box center [392, 130] width 393 height 20
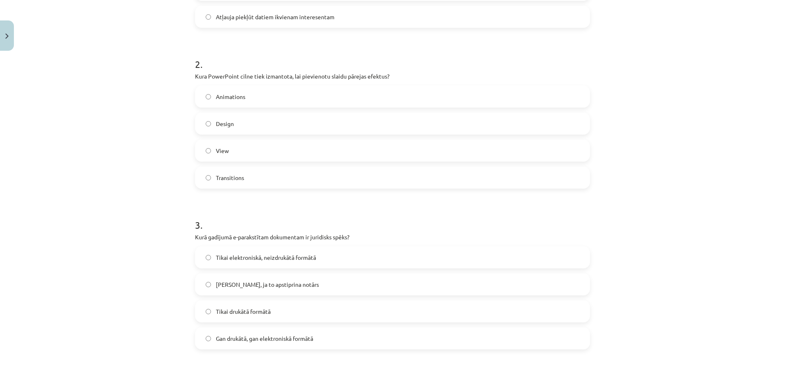
scroll to position [450, 0]
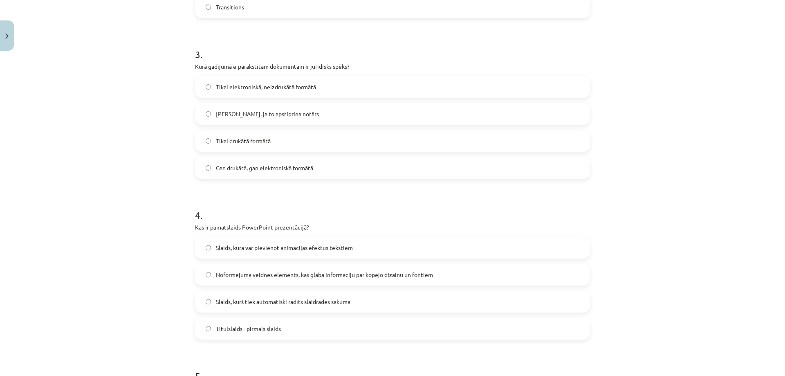
click at [355, 86] on label "Tikai elektroniskā, neizdrukātā formātā" at bounding box center [392, 86] width 393 height 20
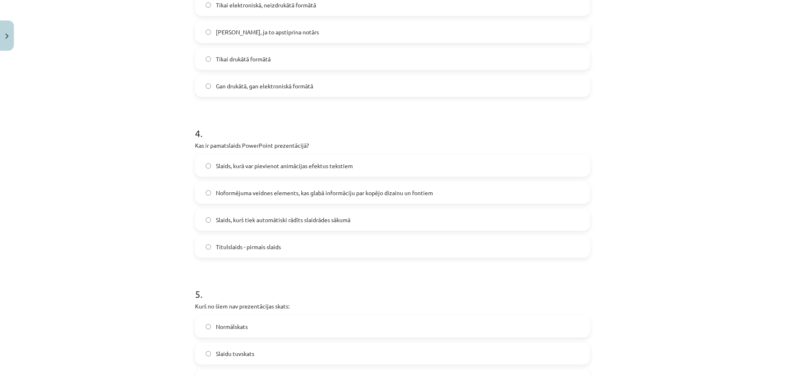
scroll to position [572, 0]
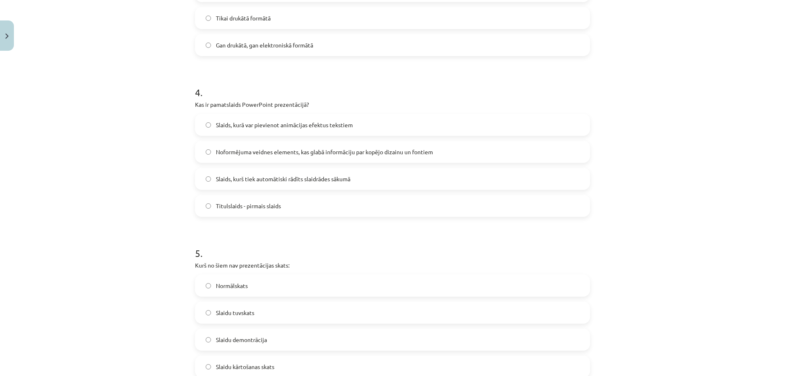
click at [267, 157] on label "Noformējuma veidnes elements, kas glabā informāciju par kopējo dizainu un fonti…" at bounding box center [392, 151] width 393 height 20
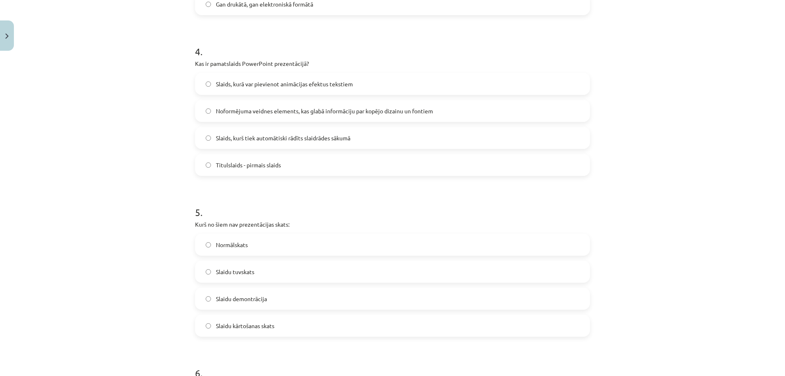
scroll to position [695, 0]
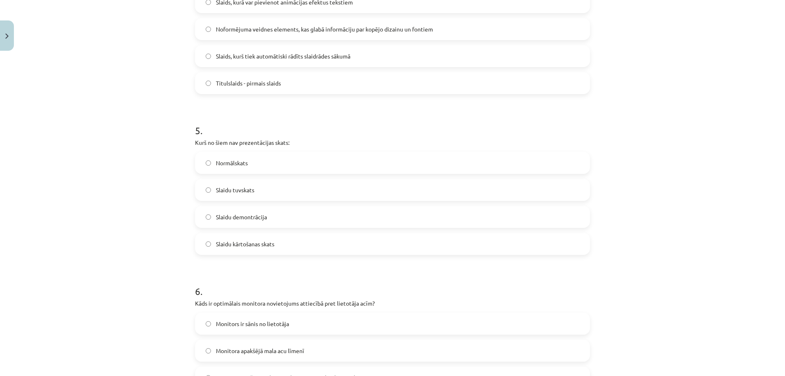
click at [334, 240] on label "Slaidu kārtošanas skats" at bounding box center [392, 243] width 393 height 20
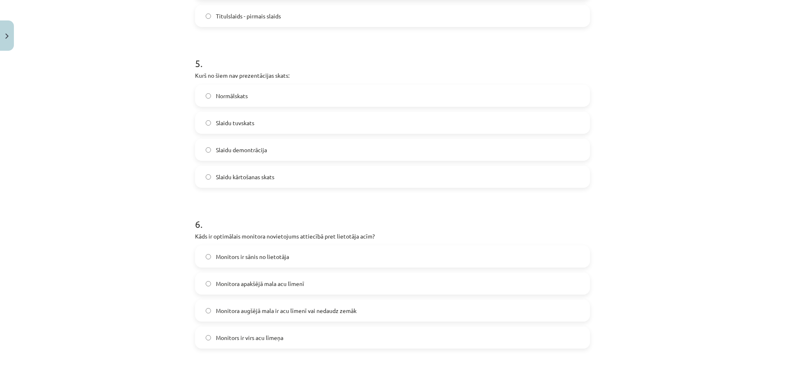
scroll to position [777, 0]
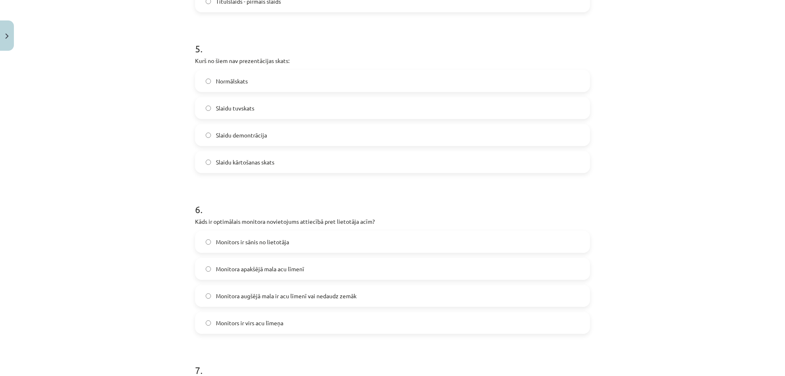
click at [352, 290] on label "Monitora augšējā mala ir acu līmenī vai nedaudz zemāk" at bounding box center [392, 295] width 393 height 20
click at [357, 325] on label "Monitors ir virs acu līmeņa" at bounding box center [392, 322] width 393 height 20
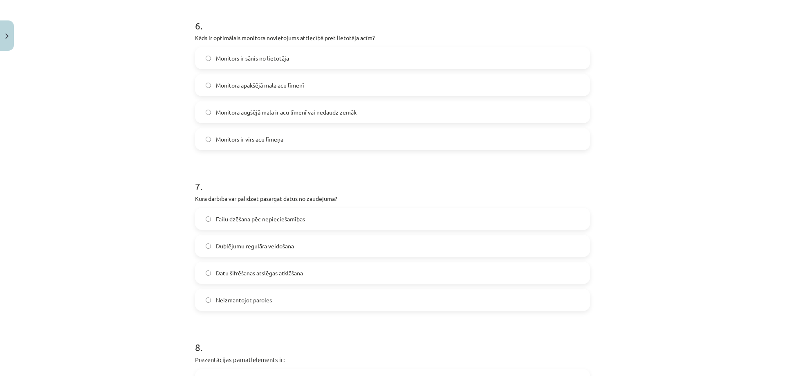
scroll to position [981, 0]
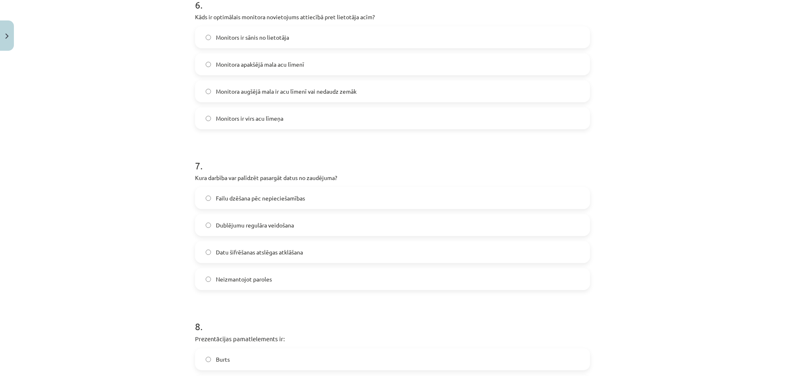
click at [443, 224] on label "Dublējumu regulāra veidošana" at bounding box center [392, 225] width 393 height 20
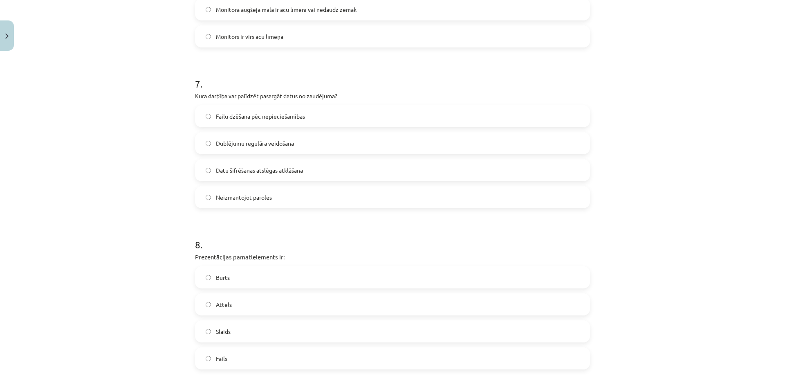
scroll to position [1145, 0]
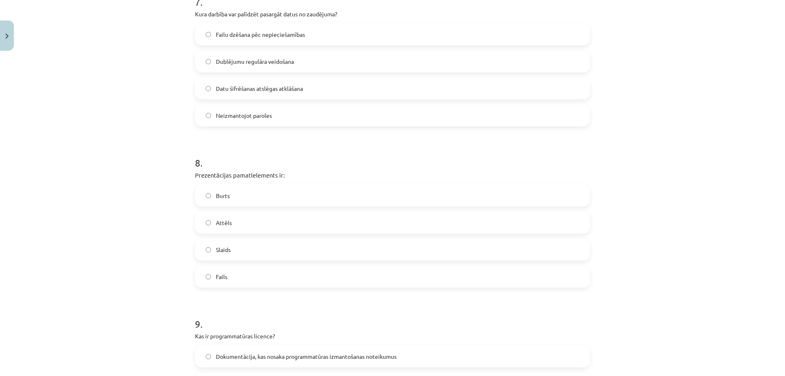
click at [343, 249] on label "Slaids" at bounding box center [392, 249] width 393 height 20
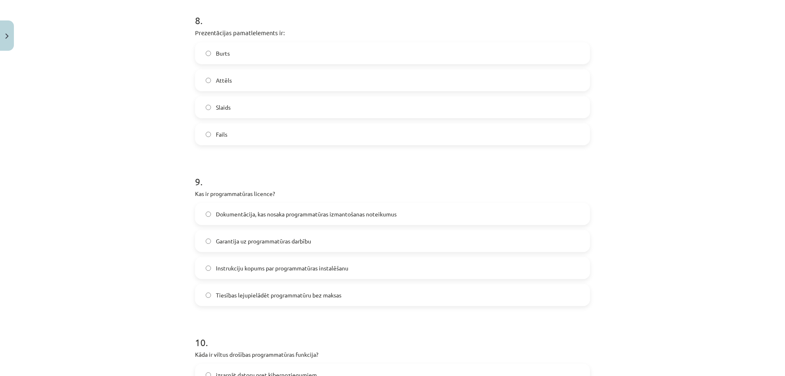
scroll to position [1308, 0]
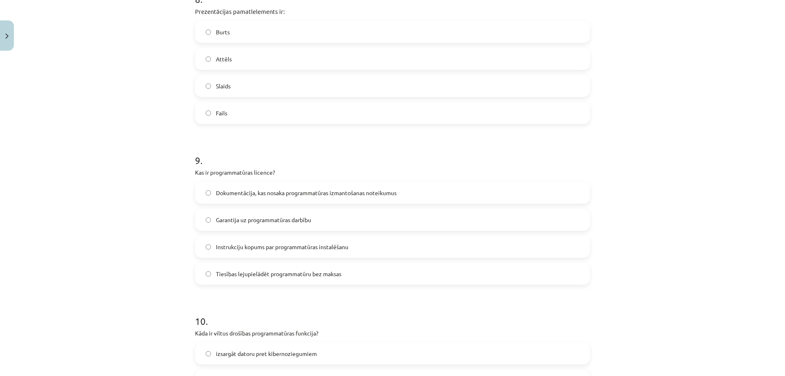
click at [382, 217] on label "Garantija uz programmatūras darbību" at bounding box center [392, 219] width 393 height 20
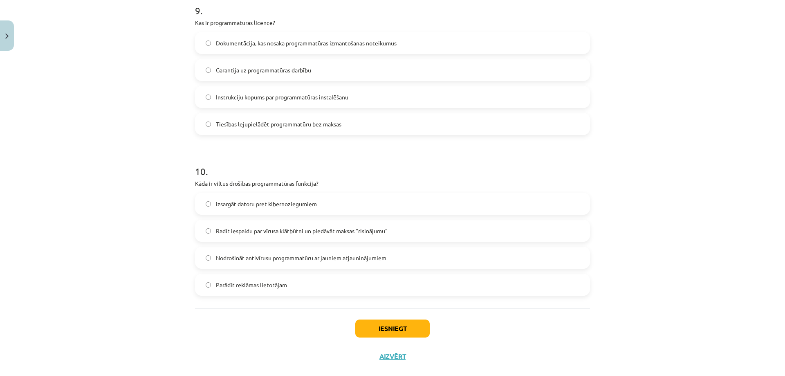
scroll to position [1472, 0]
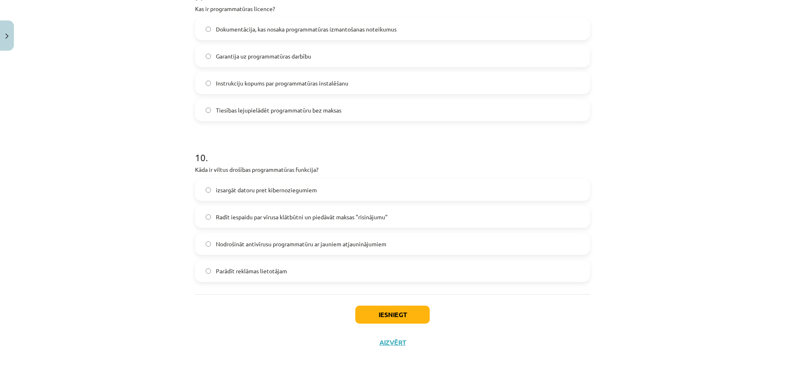
click at [302, 222] on label "Radīt iespaidu par vīrusa klātbūtni un piedāvāt maksas "risinājumu"" at bounding box center [392, 216] width 393 height 20
click at [362, 313] on button "Iesniegt" at bounding box center [392, 314] width 74 height 18
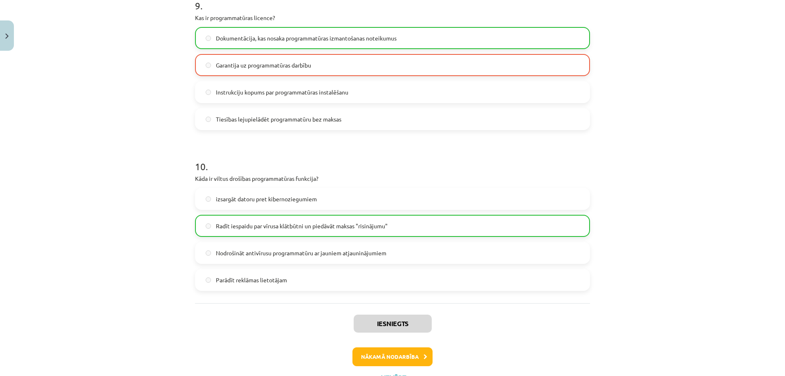
scroll to position [1499, 0]
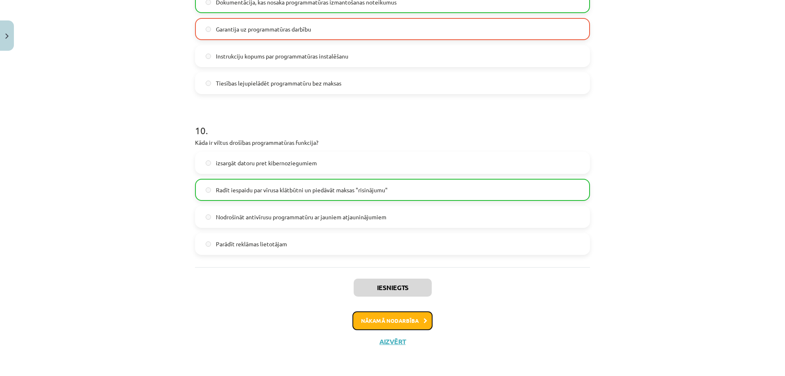
click at [423, 320] on icon at bounding box center [425, 320] width 4 height 5
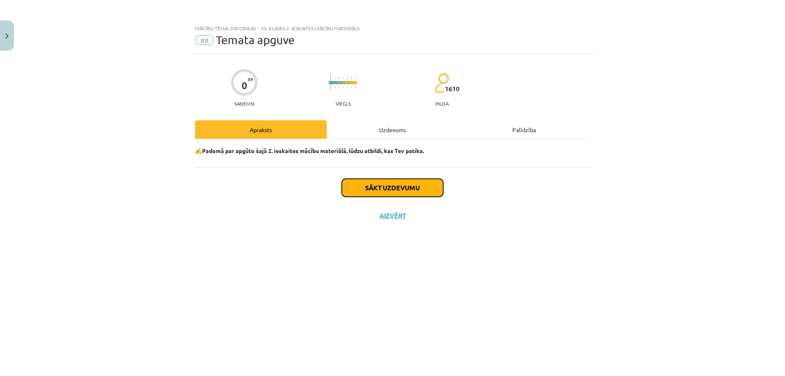
click at [435, 186] on button "Sākt uzdevumu" at bounding box center [392, 188] width 101 height 18
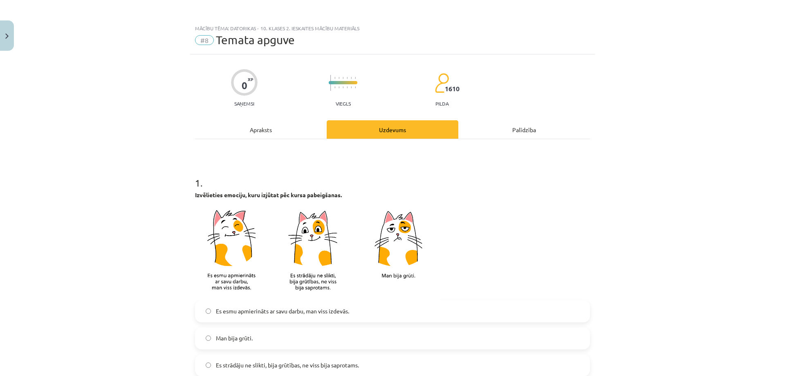
scroll to position [41, 0]
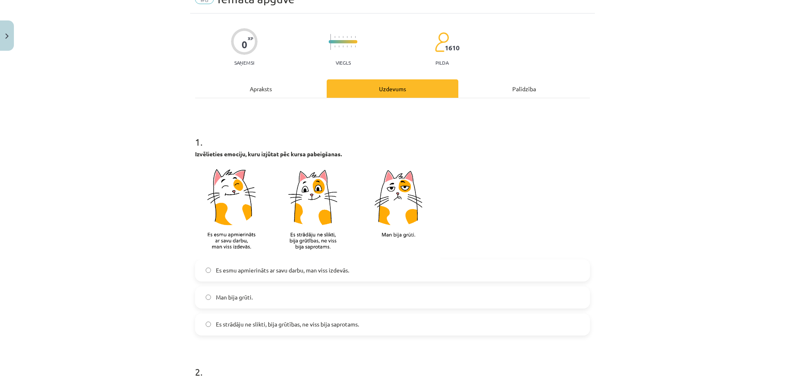
click at [417, 327] on label "Es strādāju ne slikti, bija grūtības, ne viss bija saprotams." at bounding box center [392, 324] width 393 height 20
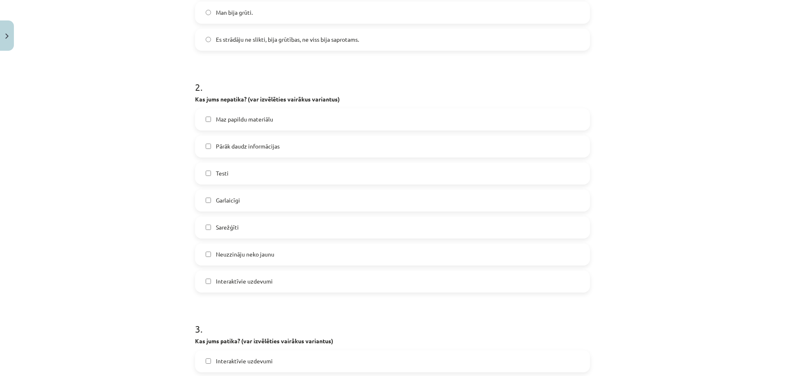
scroll to position [327, 0]
click at [455, 149] on label "Pārāk daudz informācijas" at bounding box center [392, 144] width 393 height 20
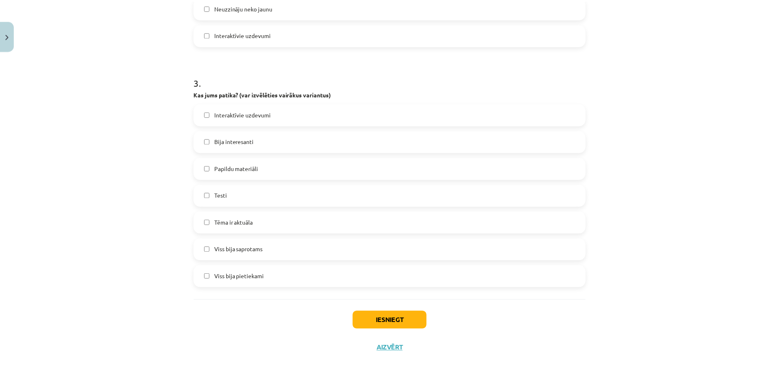
scroll to position [572, 0]
click at [393, 221] on label "Tēma ir aktuāla" at bounding box center [392, 222] width 393 height 20
click at [392, 315] on button "Iesniegt" at bounding box center [392, 320] width 74 height 18
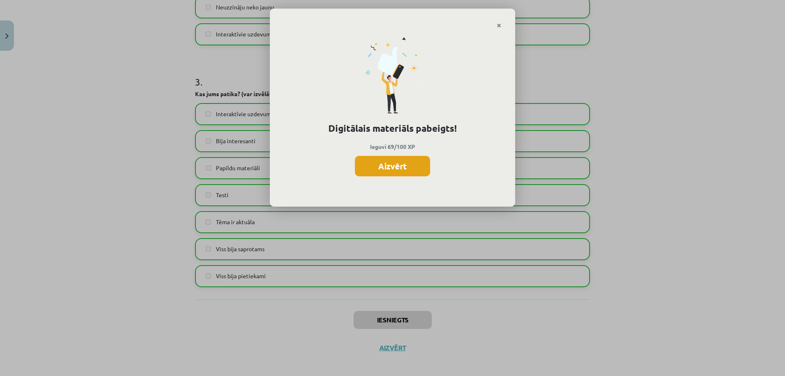
click at [412, 168] on button "Aizvērt" at bounding box center [392, 166] width 75 height 20
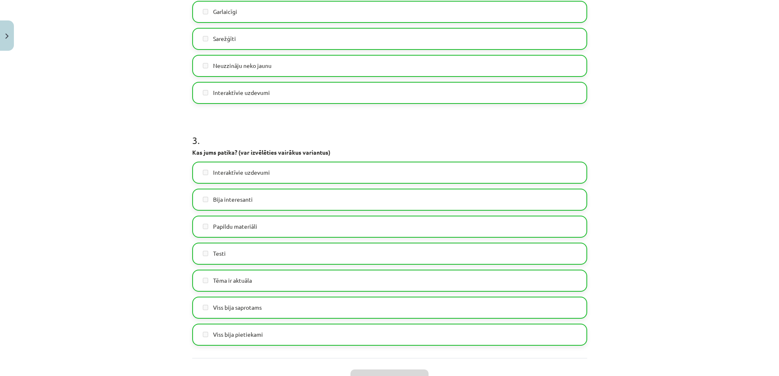
scroll to position [578, 0]
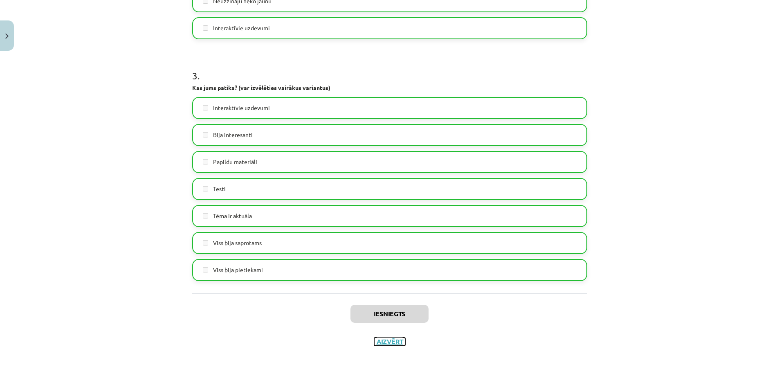
click at [379, 340] on button "Aizvērt" at bounding box center [389, 341] width 31 height 8
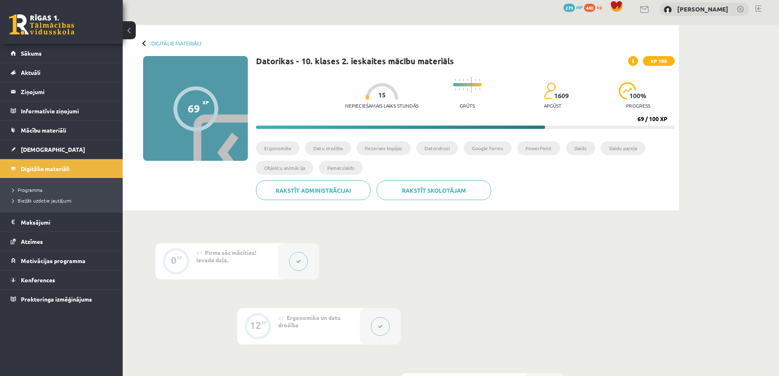
scroll to position [0, 0]
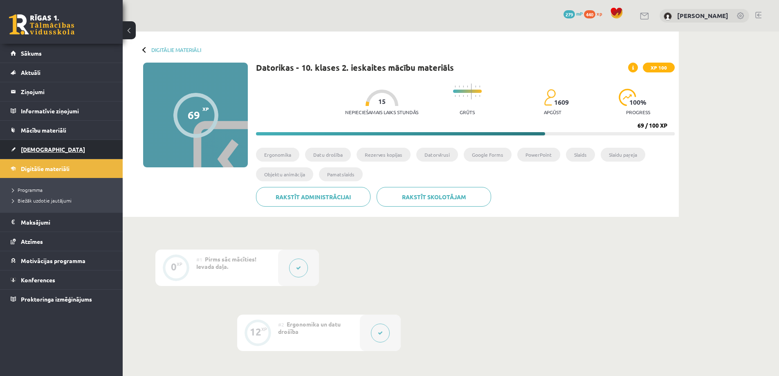
click at [25, 148] on span "[DEMOGRAPHIC_DATA]" at bounding box center [53, 149] width 64 height 7
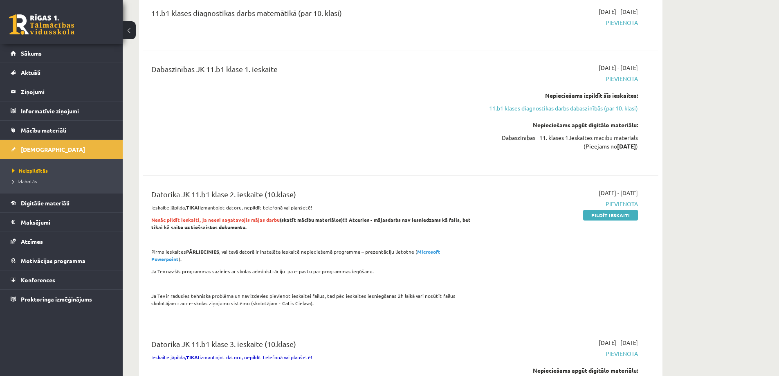
scroll to position [1349, 0]
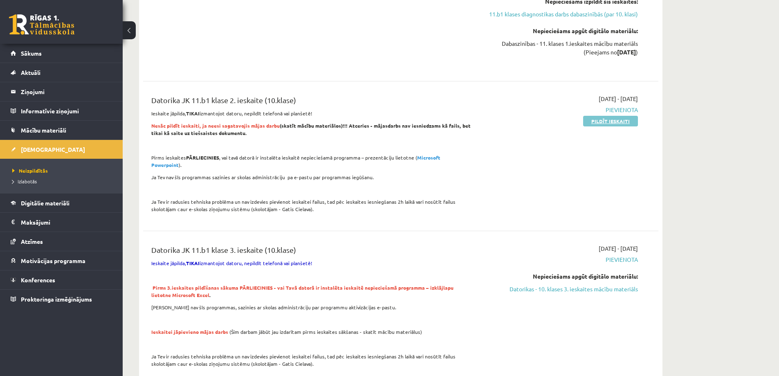
click at [611, 121] on link "Pildīt ieskaiti" at bounding box center [610, 121] width 55 height 11
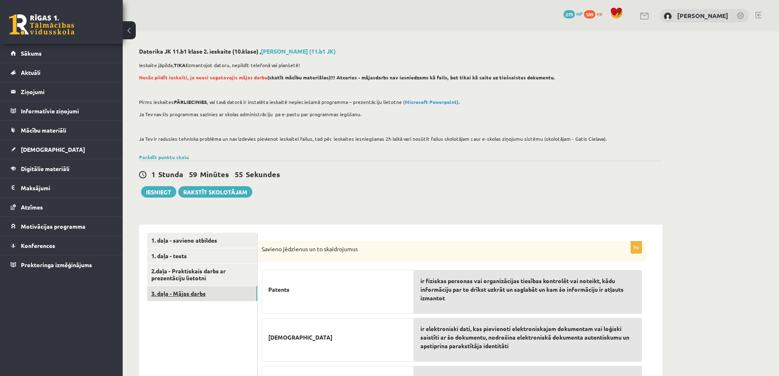
click at [221, 291] on link "3. daļa - Mājas darbs" at bounding box center [202, 293] width 110 height 15
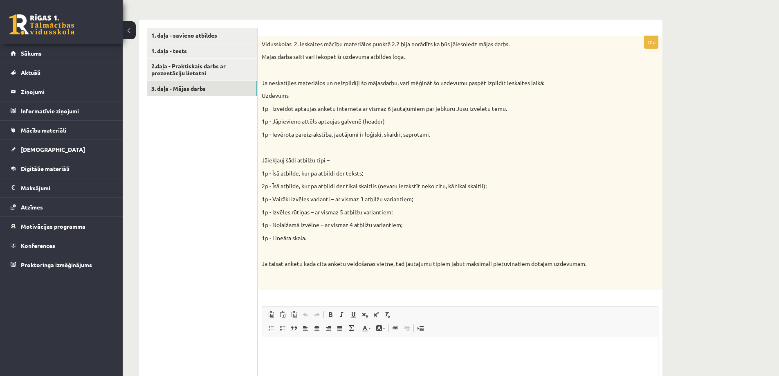
scroll to position [204, 0]
click at [208, 36] on link "1. daļa - savieno atbildes" at bounding box center [202, 35] width 110 height 15
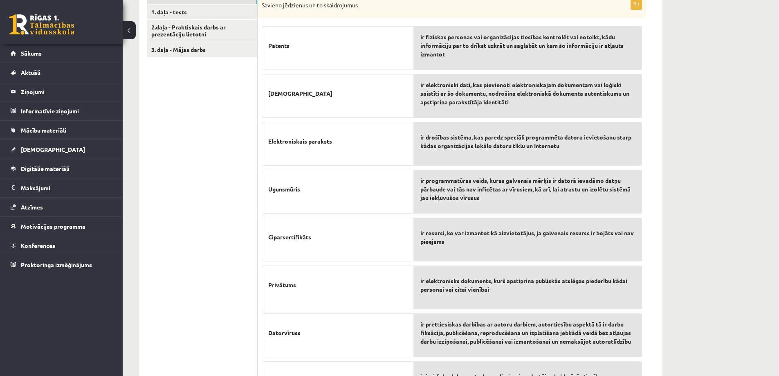
scroll to position [245, 0]
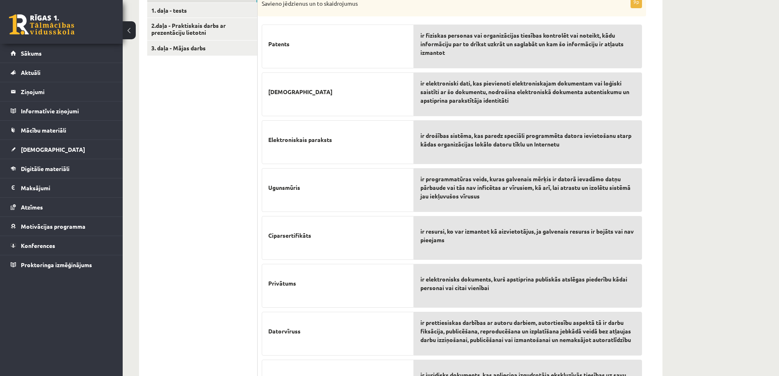
click at [375, 149] on p "Elektroniskais paraksts" at bounding box center [337, 140] width 139 height 26
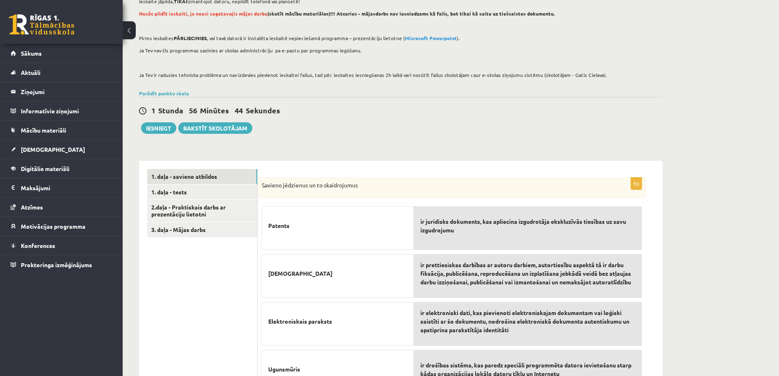
scroll to position [0, 0]
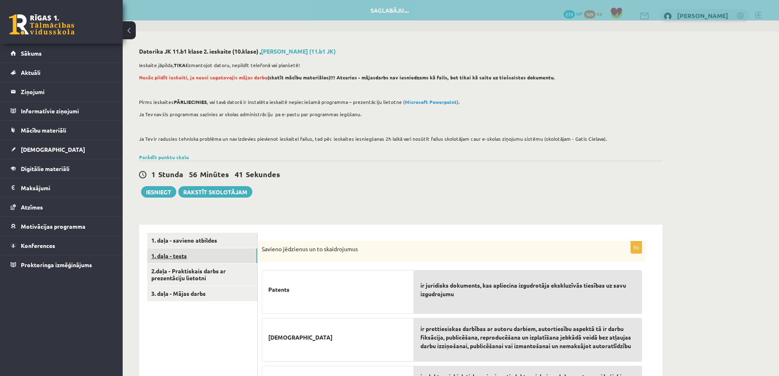
click at [160, 253] on link "1. daļa - tests" at bounding box center [202, 255] width 110 height 15
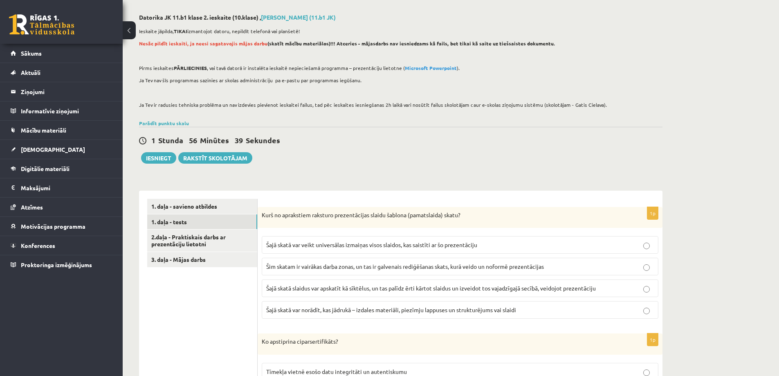
scroll to position [82, 0]
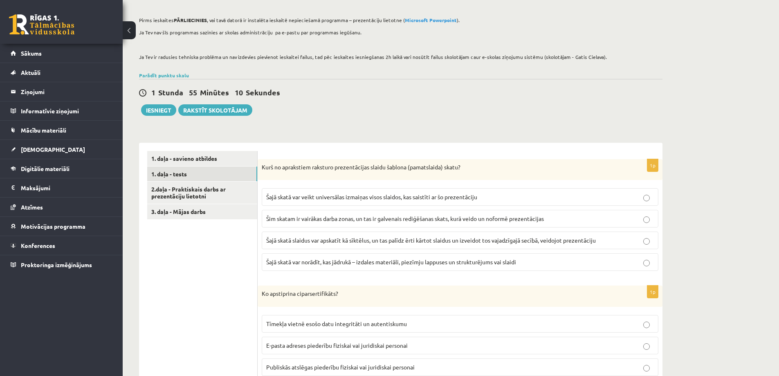
click at [354, 196] on span "Šajā skatā var veikt universālas izmaiņas visos slaidos, kas saistīti ar šo pre…" at bounding box center [371, 196] width 211 height 7
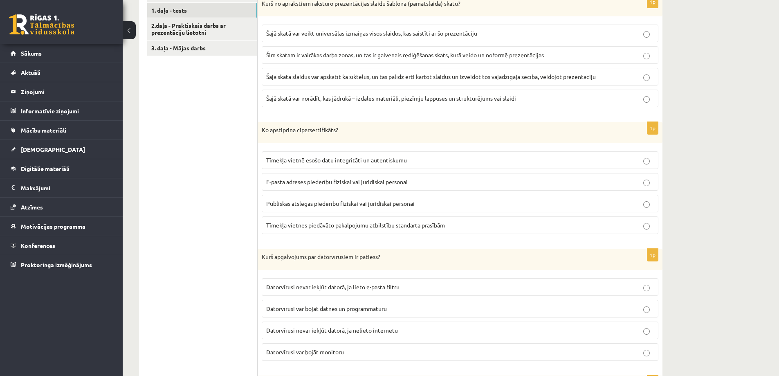
scroll to position [286, 0]
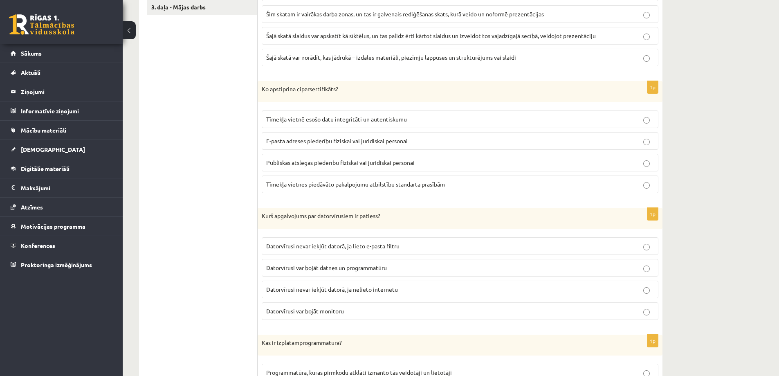
click at [363, 269] on span "Datorvīrusi var bojāt datnes un programmatūru" at bounding box center [326, 267] width 121 height 7
click at [351, 123] on p "Tīmekļa vietnē esošo datu integritāti un autentiskumu" at bounding box center [460, 119] width 388 height 9
click at [350, 148] on label "E-pasta adreses piederību fiziskai vai juridiskai personai" at bounding box center [460, 141] width 397 height 18
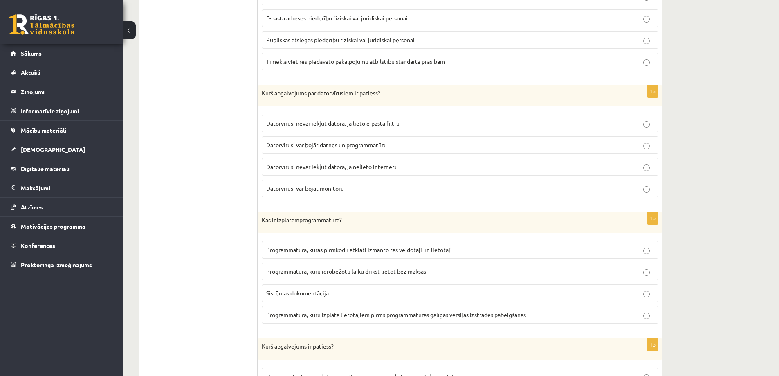
scroll to position [450, 0]
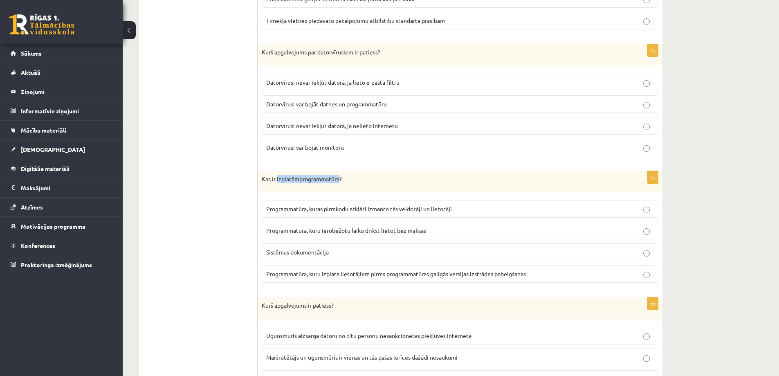
drag, startPoint x: 341, startPoint y: 181, endPoint x: 277, endPoint y: 184, distance: 63.8
click at [277, 184] on div "Kas ir izplatāmprogrammatūra?" at bounding box center [460, 181] width 405 height 21
copy p "izplatāmprogrammatūra"
click at [359, 275] on span "Programmatūra, kuru izplata lietotājiem pirms programmatūras galīgās versijas i…" at bounding box center [396, 273] width 260 height 7
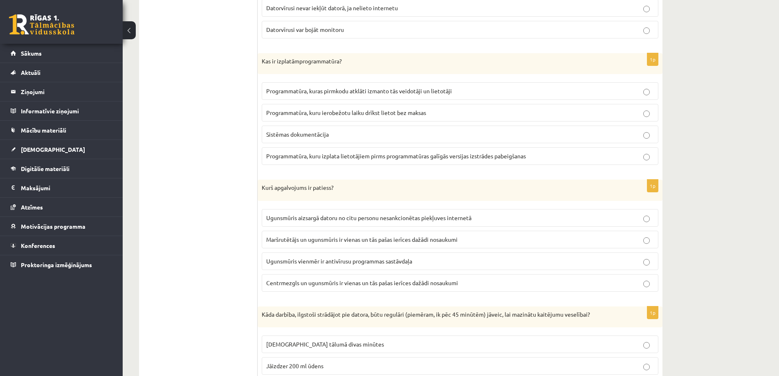
scroll to position [572, 0]
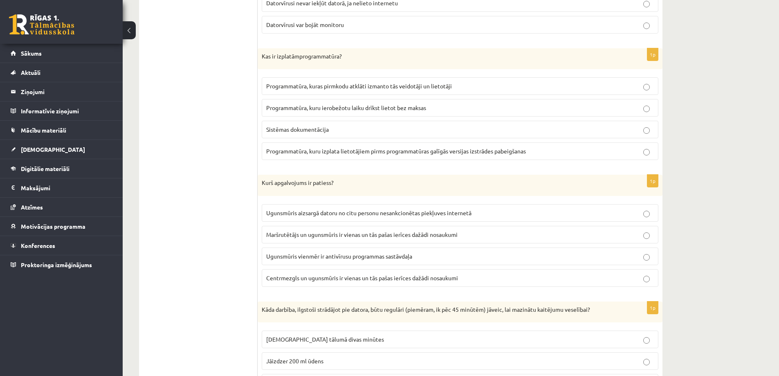
click at [315, 213] on span "Ugunsmūris aizsargā datoru no citu personu nesankcionētas piekļuves internetā" at bounding box center [368, 212] width 205 height 7
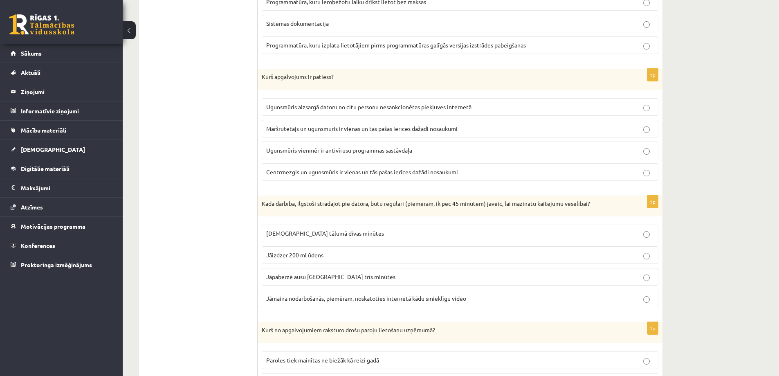
scroll to position [695, 0]
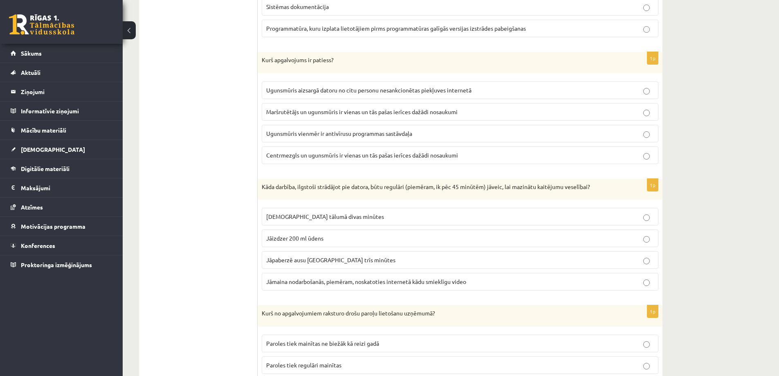
click at [311, 217] on span "[DEMOGRAPHIC_DATA] tālumā divas minūtes" at bounding box center [325, 216] width 118 height 7
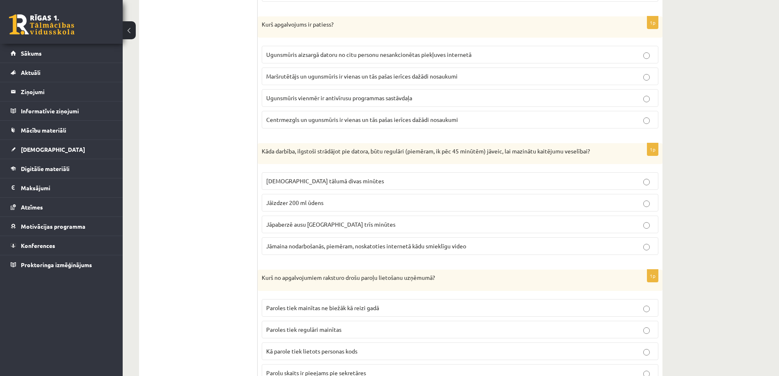
scroll to position [777, 0]
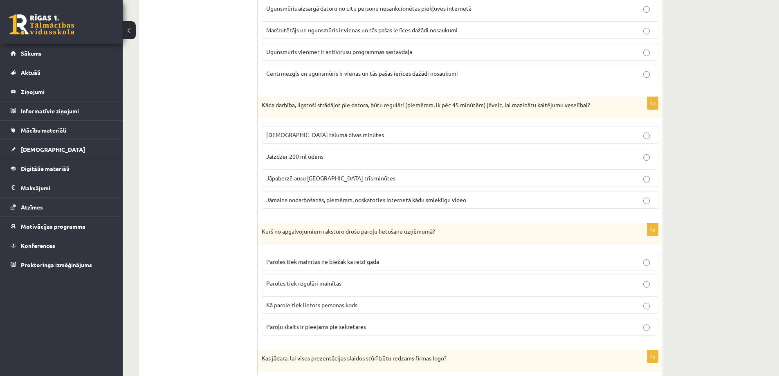
click at [347, 283] on p "Paroles tiek regulāri mainītas" at bounding box center [460, 283] width 388 height 9
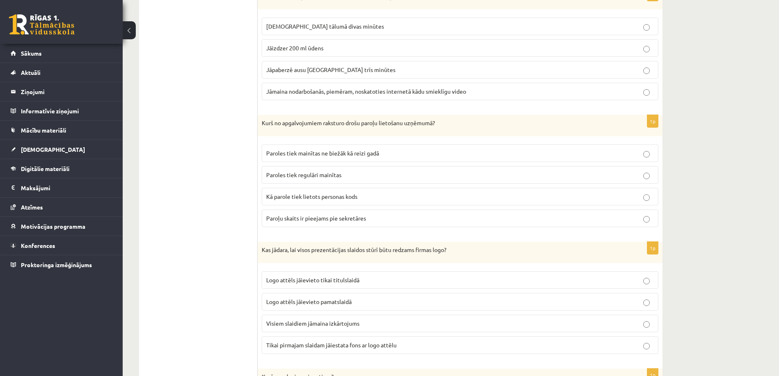
scroll to position [899, 0]
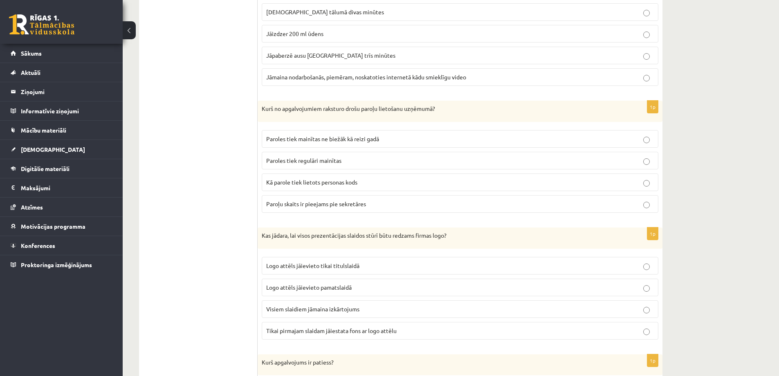
click at [365, 287] on p "Logo attēls jāievieto pamatslaidā" at bounding box center [460, 287] width 388 height 9
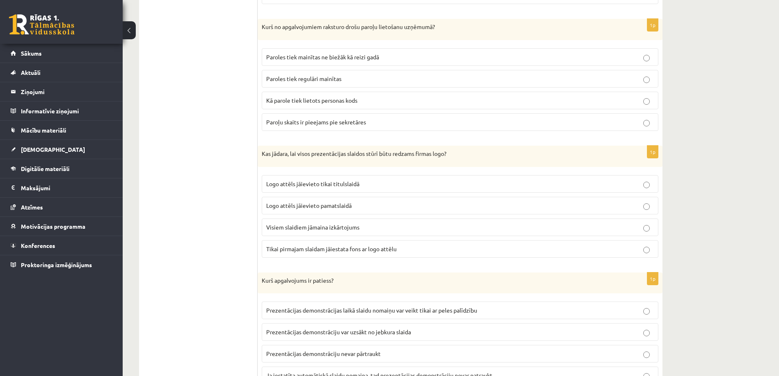
scroll to position [1022, 0]
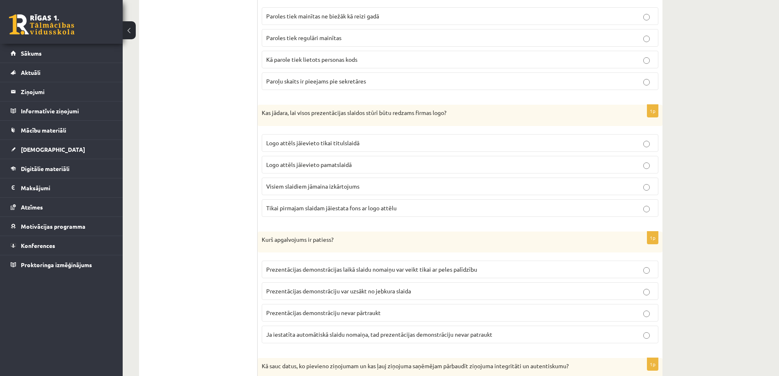
click at [322, 334] on span "Ja iestatīta automātiskā slaidu nomaiņa, tad prezentācijas demonstrāciju nevar …" at bounding box center [379, 333] width 226 height 7
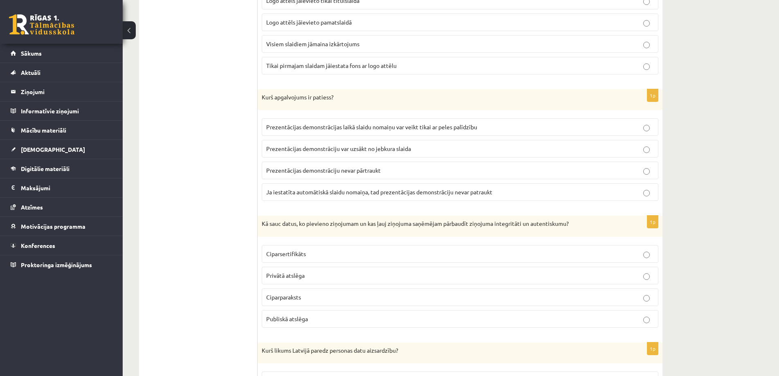
scroll to position [1185, 0]
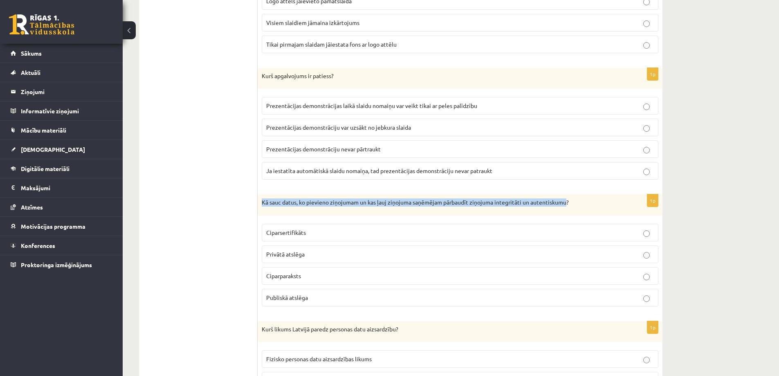
drag, startPoint x: 568, startPoint y: 205, endPoint x: 263, endPoint y: 205, distance: 305.0
click at [263, 205] on p "Kā sauc datus, ko pievieno ziņojumam un kas ļauj ziņojuma saņēmējam pārbaudīt z…" at bounding box center [440, 202] width 356 height 8
copy p "Kā sauc datus, ko pievieno ziņojumam un kas ļauj ziņojuma saņēmējam pārbaudīt z…"
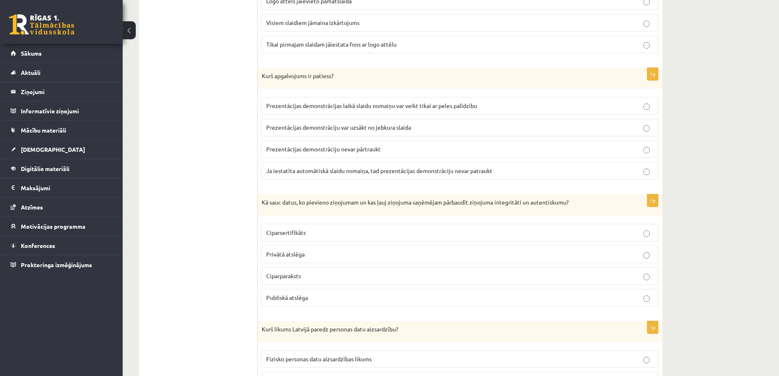
click at [239, 186] on ul "1. daļa - savieno atbildes 1. daļa - tests 2.daļa - Praktiskais darbs ar prezen…" at bounding box center [202, 59] width 110 height 2025
drag, startPoint x: 314, startPoint y: 296, endPoint x: 267, endPoint y: 234, distance: 76.8
click at [267, 234] on fieldset "Ciparsertifikāts Privātā atslēga Ciparparaksts Publiskā atslēga" at bounding box center [460, 264] width 397 height 89
copy fieldset "Ciparsertifikāts Privātā atslēga Ciparparaksts Publiskā atslēga"
click at [332, 276] on p "Ciparparaksts" at bounding box center [460, 275] width 388 height 9
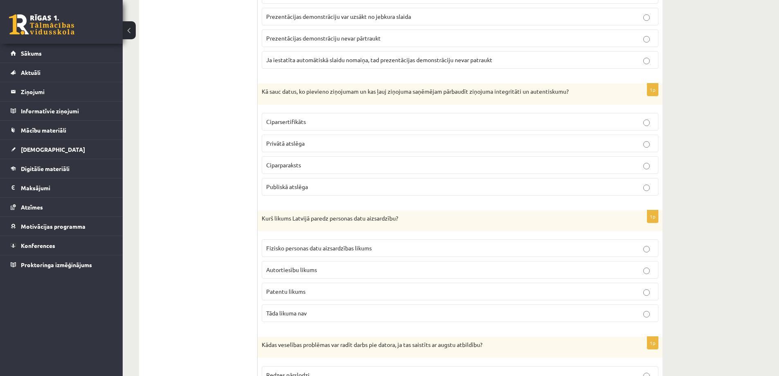
scroll to position [1308, 0]
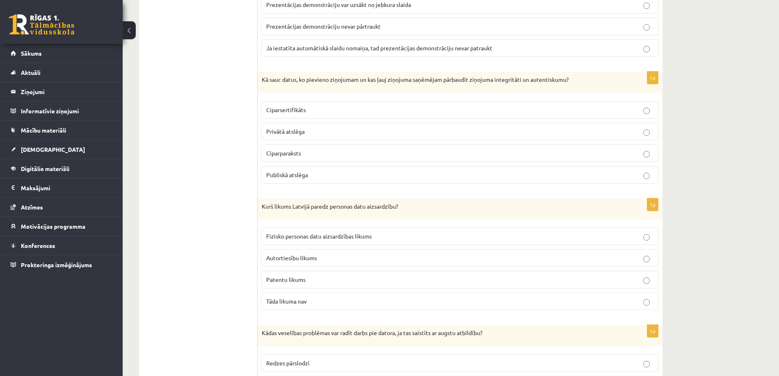
click at [291, 242] on label "Fizisko personas datu aizsardzības likums" at bounding box center [460, 236] width 397 height 18
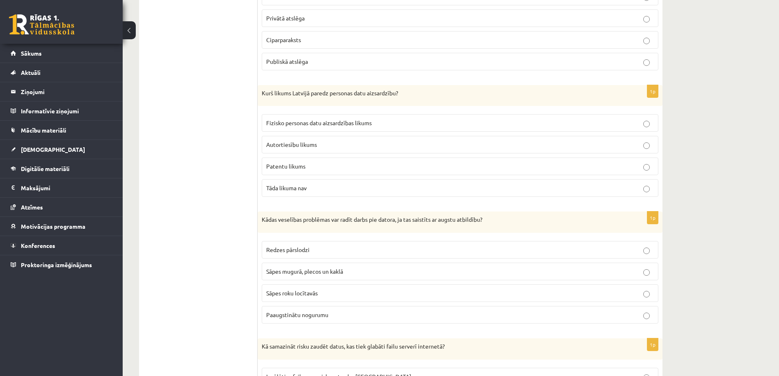
scroll to position [1472, 0]
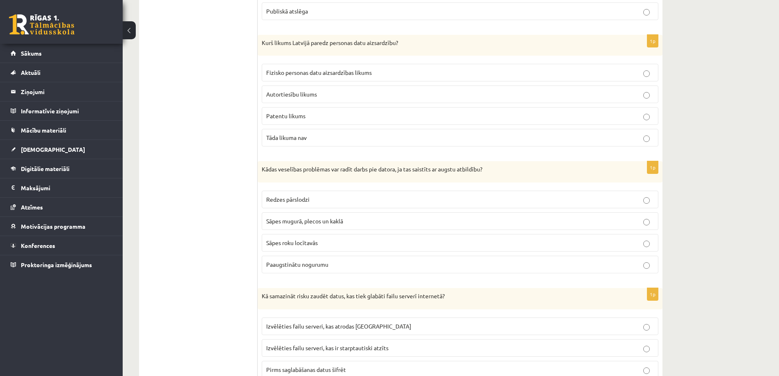
click at [305, 204] on label "Redzes pārslodzi" at bounding box center [460, 199] width 397 height 18
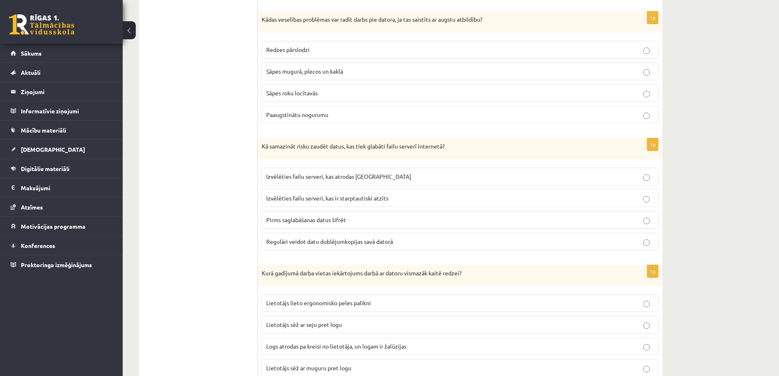
scroll to position [1635, 0]
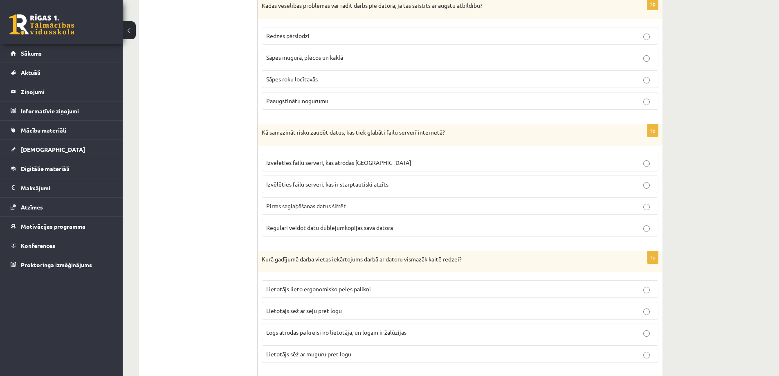
click at [293, 213] on label "Pirms saglabāšanas datus šifrēt" at bounding box center [460, 206] width 397 height 18
click at [291, 229] on span "Regulāri veidot datu dublējumkopijas savā datorā" at bounding box center [329, 227] width 127 height 7
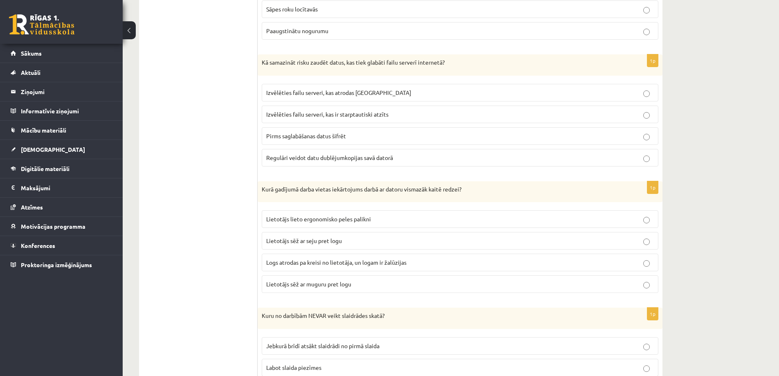
scroll to position [1717, 0]
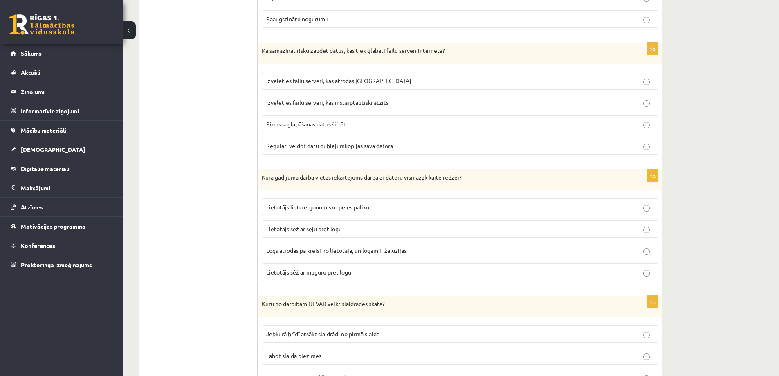
click at [301, 209] on span "Lietotājs lieto ergonomisko peles palikni" at bounding box center [318, 206] width 105 height 7
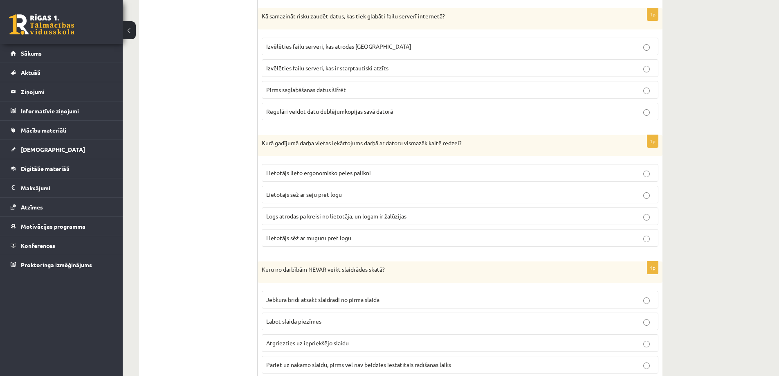
scroll to position [1799, 0]
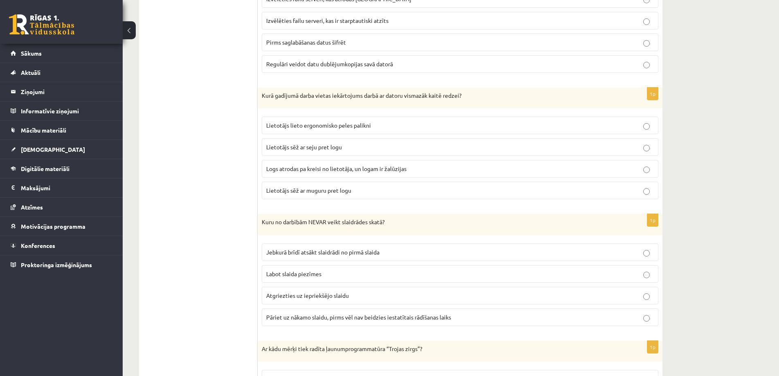
click at [296, 192] on span "Lietotājs sēž ar muguru pret logu" at bounding box center [308, 189] width 85 height 7
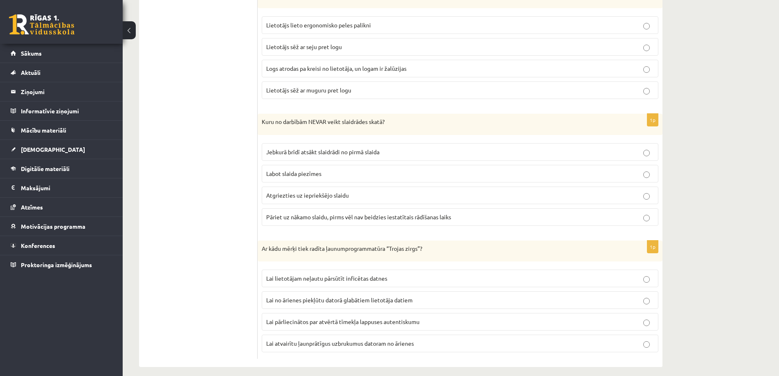
scroll to position [1907, 0]
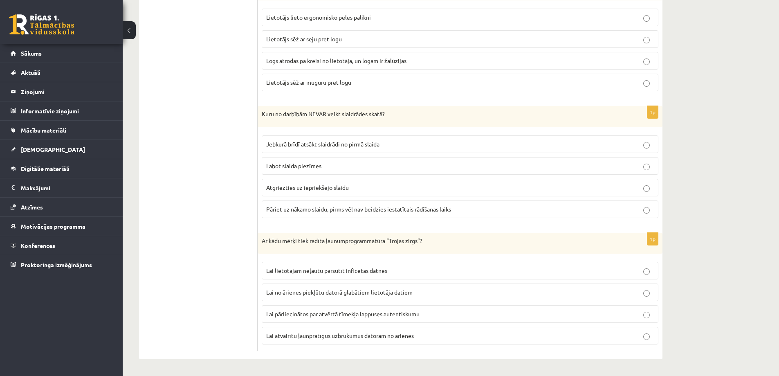
click at [295, 170] on p "Labot slaida piezīmes" at bounding box center [460, 165] width 388 height 9
click at [426, 289] on p "Lai no ārienes piekļūtu datorā glabātiem lietotāja datiem" at bounding box center [460, 292] width 388 height 9
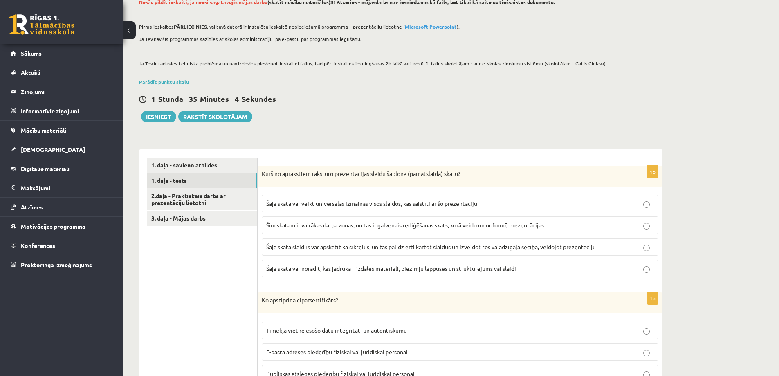
scroll to position [0, 0]
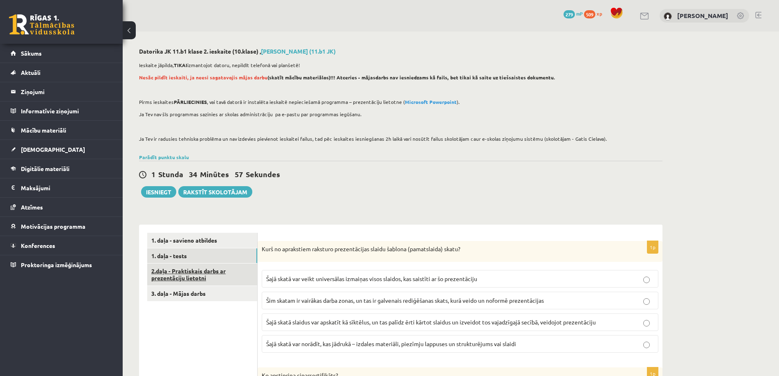
click at [226, 278] on link "2.daļa - Praktiskais darbs ar prezentāciju lietotni" at bounding box center [202, 274] width 110 height 22
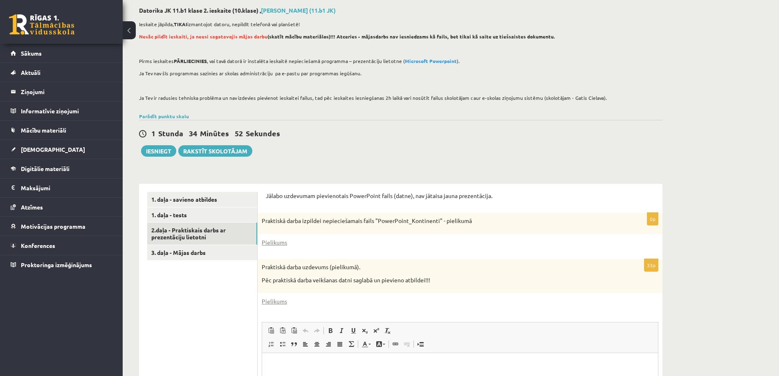
scroll to position [82, 0]
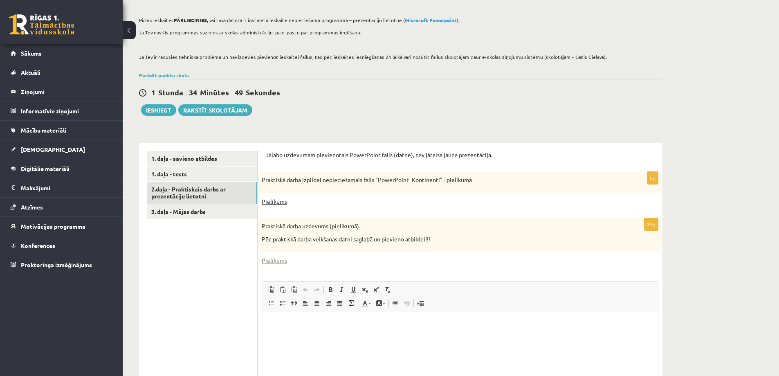
click at [280, 202] on link "Pielikums" at bounding box center [274, 201] width 25 height 9
click at [278, 258] on link "Pielikums" at bounding box center [274, 260] width 25 height 9
